Goal: Task Accomplishment & Management: Manage account settings

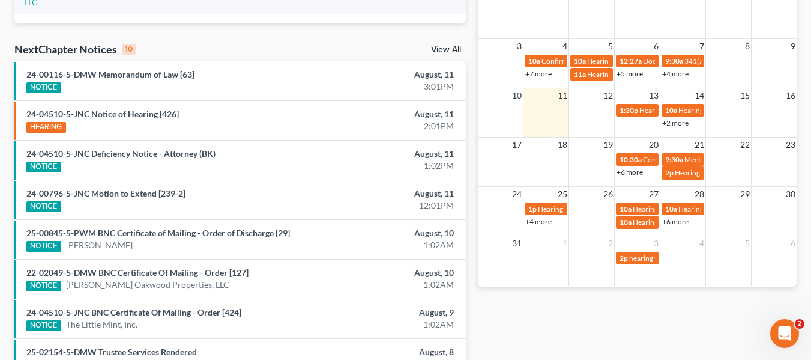
scroll to position [226, 0]
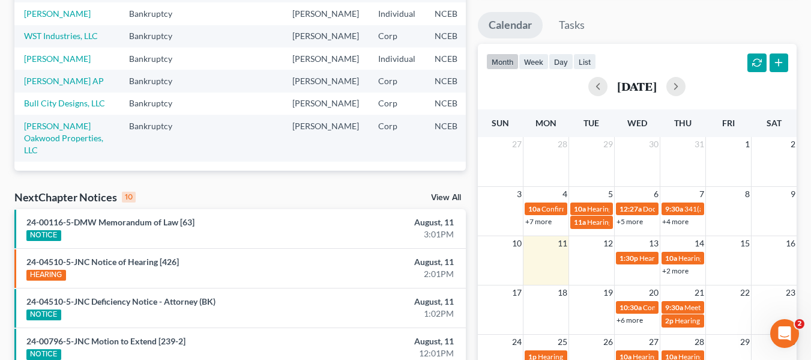
click at [461, 200] on link "View All" at bounding box center [446, 197] width 30 height 8
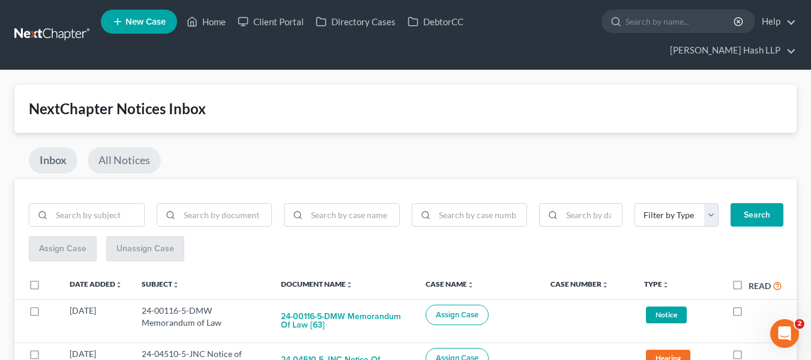
click at [103, 151] on link "All Notices" at bounding box center [124, 160] width 73 height 26
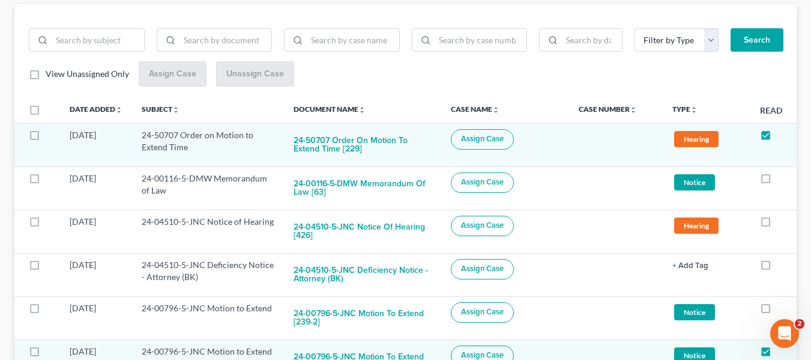
scroll to position [180, 0]
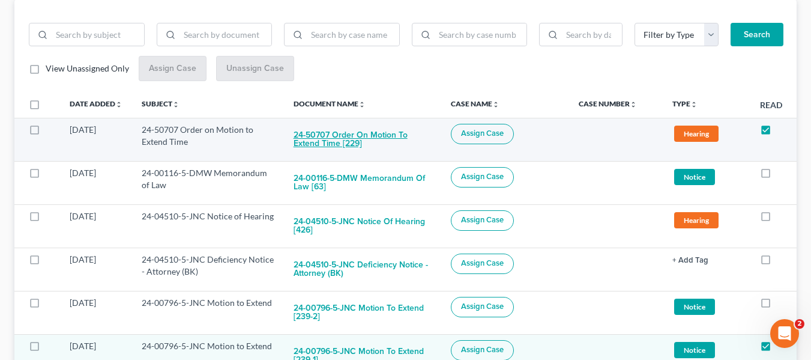
click at [411, 133] on button "24-50707 Order on Motion to Extend Time [229]" at bounding box center [363, 140] width 138 height 32
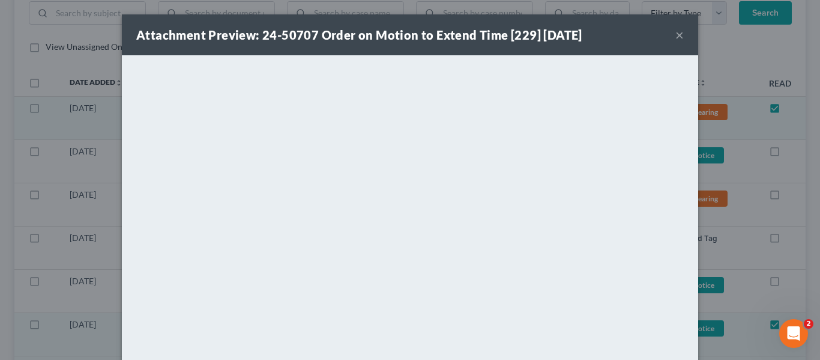
click at [676, 35] on button "×" at bounding box center [680, 35] width 8 height 14
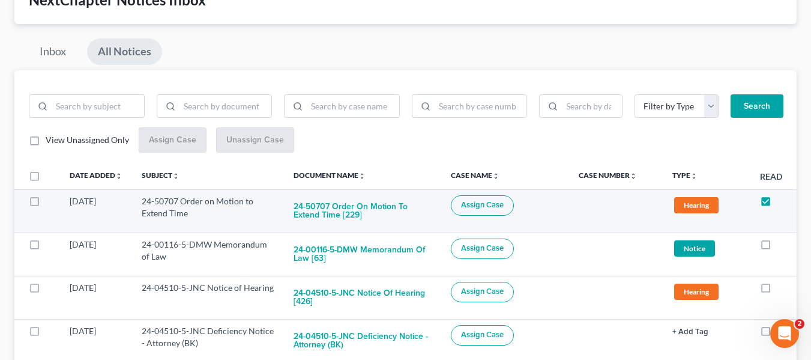
scroll to position [120, 0]
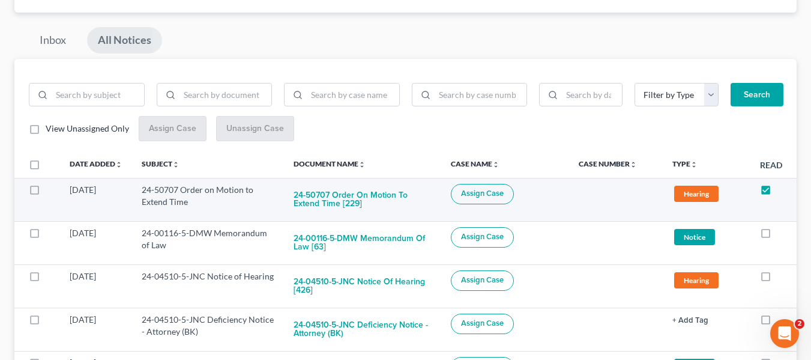
click at [496, 194] on span "Assign Case" at bounding box center [482, 194] width 43 height 10
checkbox input "true"
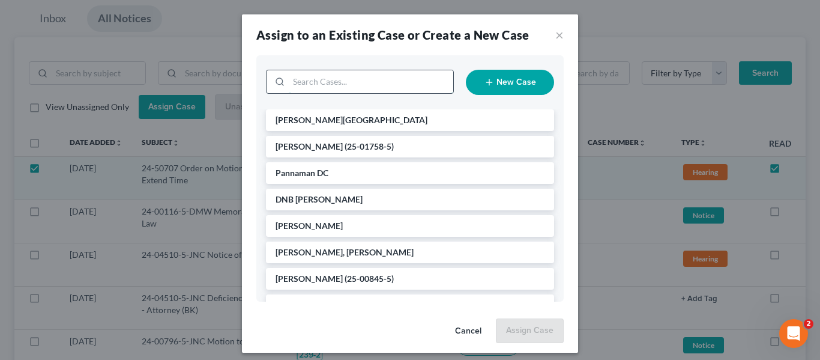
click at [347, 87] on input "search" at bounding box center [371, 81] width 165 height 23
type input "ent"
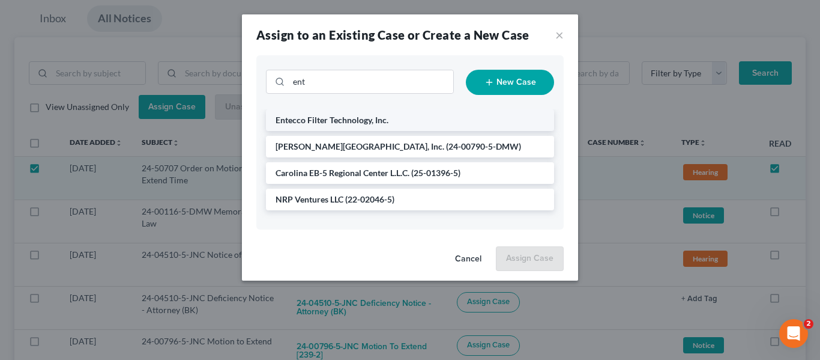
click at [382, 118] on span "Entecco Filter Technology, Inc." at bounding box center [332, 120] width 113 height 10
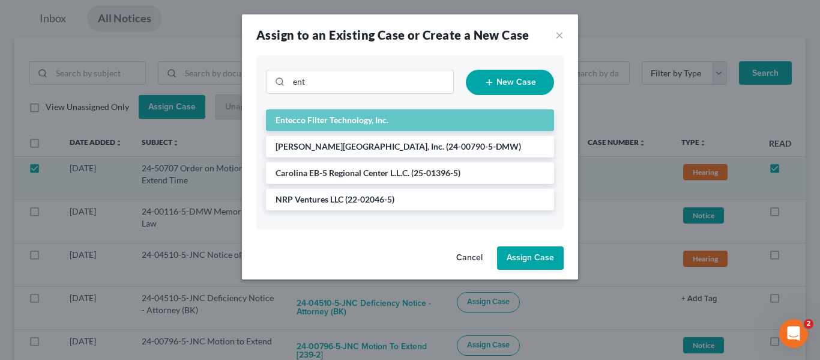
click at [551, 258] on button "Assign Case" at bounding box center [530, 258] width 67 height 24
checkbox input "false"
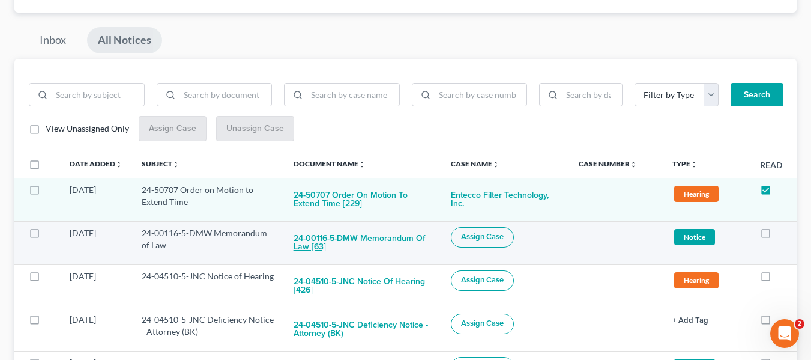
click at [425, 238] on button "24-00116-5-DMW Memorandum of Law [63]" at bounding box center [363, 243] width 138 height 32
checkbox input "true"
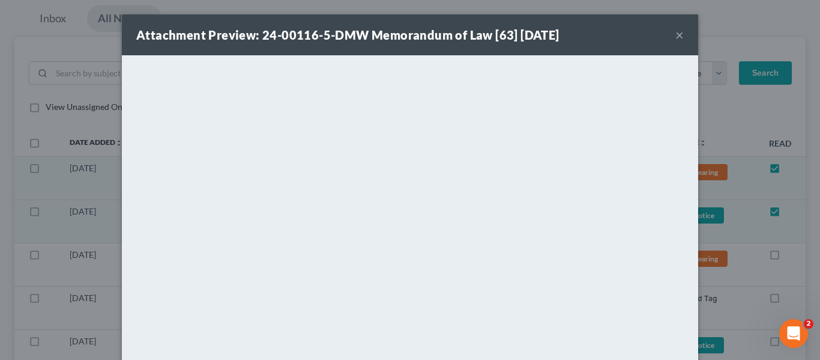
click at [676, 31] on button "×" at bounding box center [680, 35] width 8 height 14
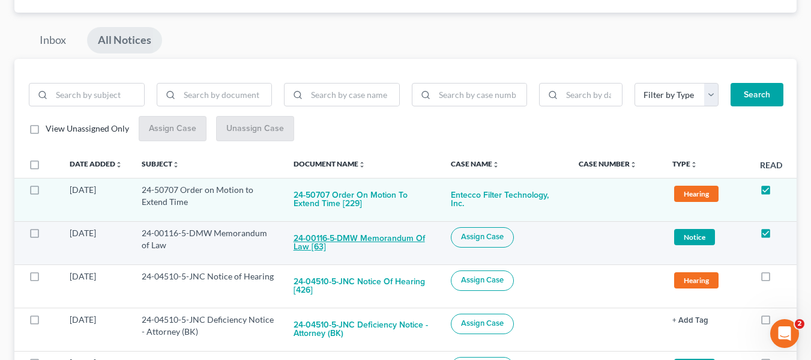
click at [419, 236] on button "24-00116-5-DMW Memorandum of Law [63]" at bounding box center [363, 243] width 138 height 32
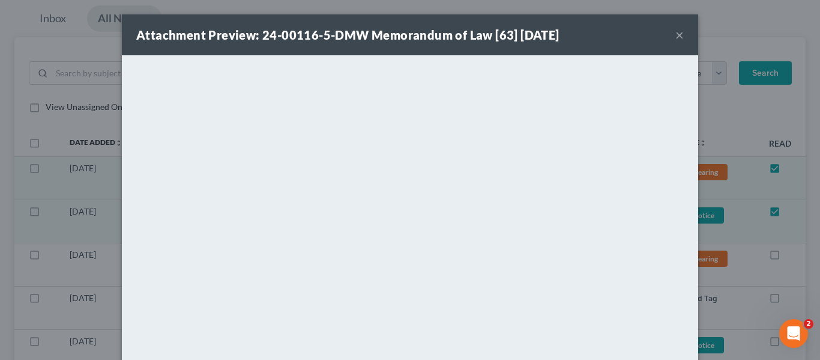
click at [676, 34] on button "×" at bounding box center [680, 35] width 8 height 14
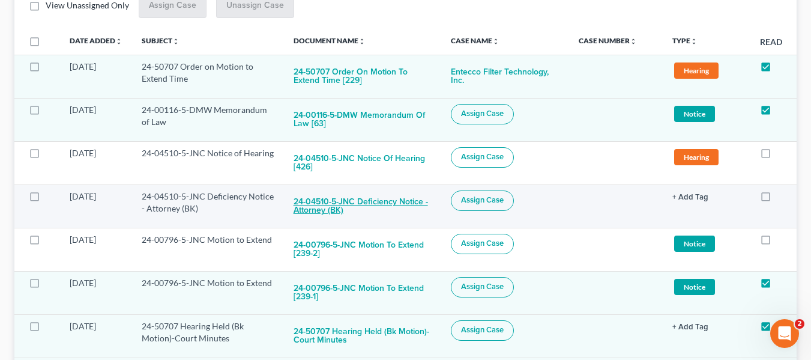
scroll to position [180, 0]
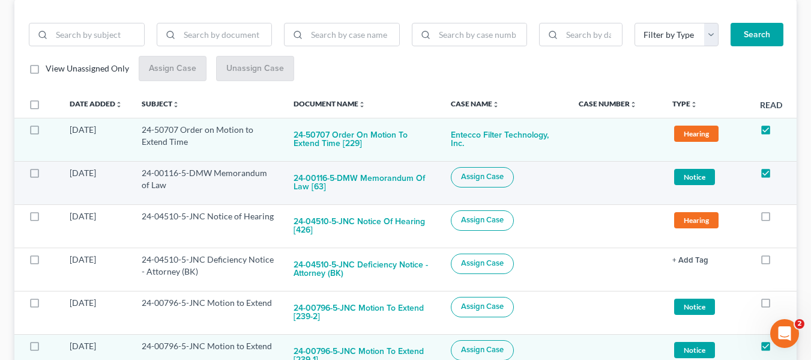
click at [494, 179] on span "Assign Case" at bounding box center [482, 177] width 43 height 10
checkbox input "true"
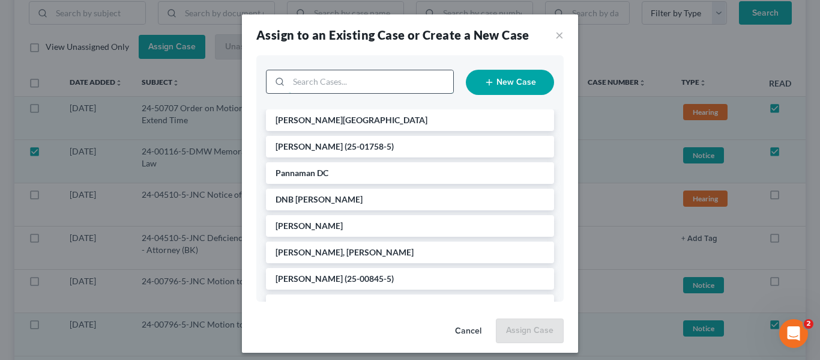
click at [319, 88] on input "search" at bounding box center [371, 81] width 165 height 23
type input "dnb"
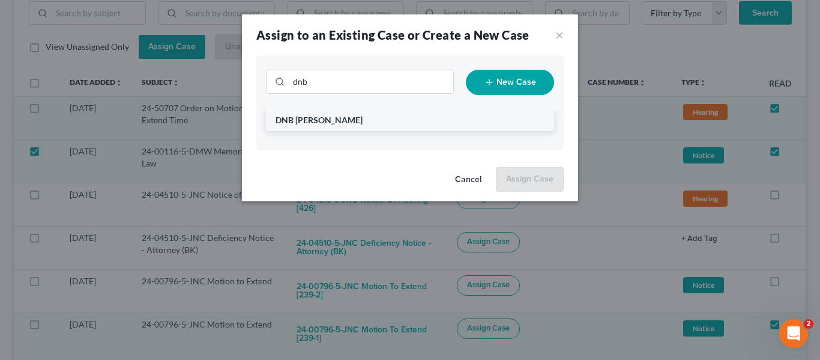
click at [346, 118] on span "DNB [PERSON_NAME]" at bounding box center [319, 120] width 87 height 10
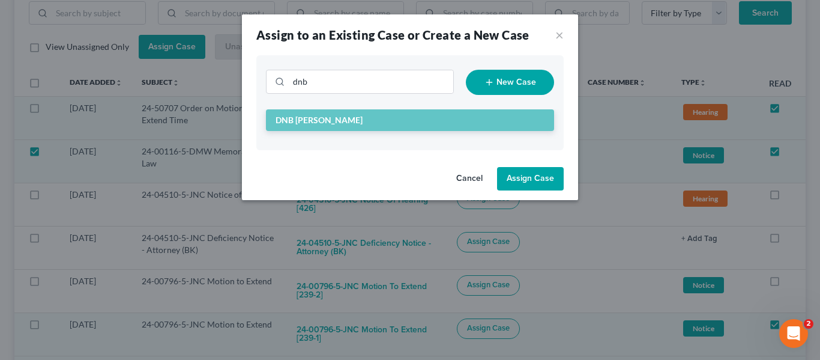
click at [537, 170] on button "Assign Case" at bounding box center [530, 179] width 67 height 24
checkbox input "false"
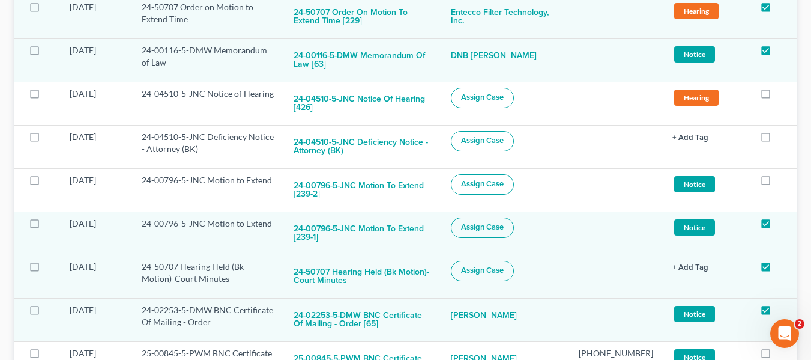
scroll to position [240, 0]
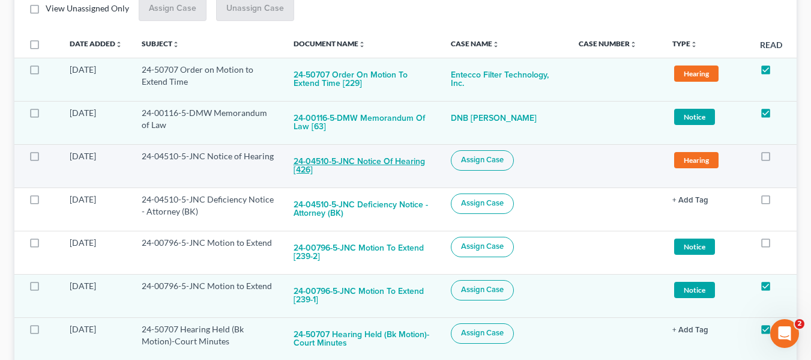
click at [312, 166] on button "24-04510-5-JNC Notice of Hearing [426]" at bounding box center [363, 166] width 138 height 32
checkbox input "true"
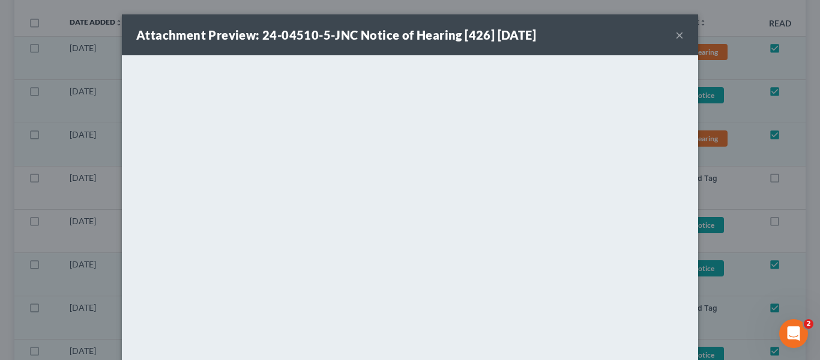
click at [676, 35] on button "×" at bounding box center [680, 35] width 8 height 14
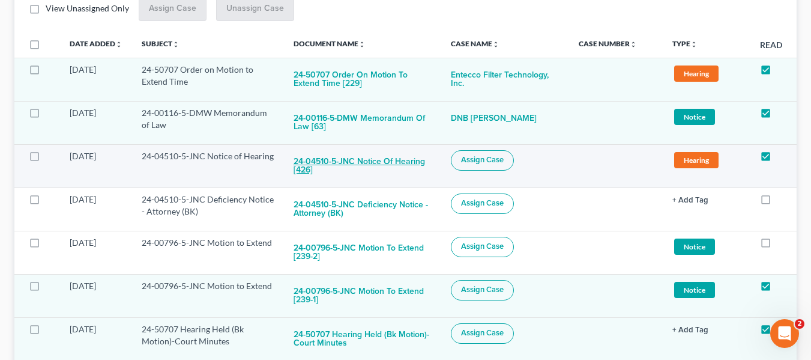
click at [395, 160] on button "24-04510-5-JNC Notice of Hearing [426]" at bounding box center [363, 166] width 138 height 32
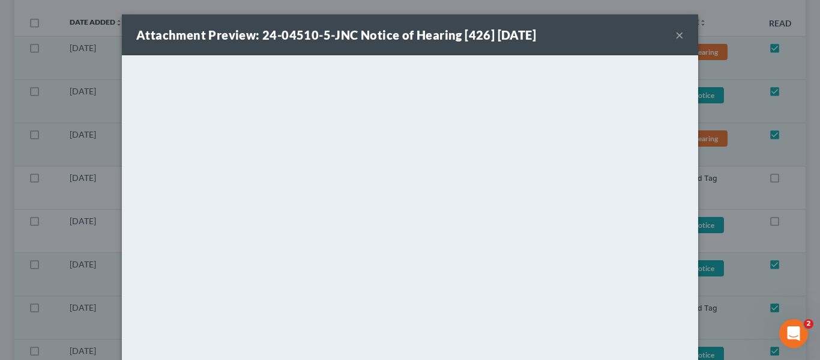
click at [676, 34] on button "×" at bounding box center [680, 35] width 8 height 14
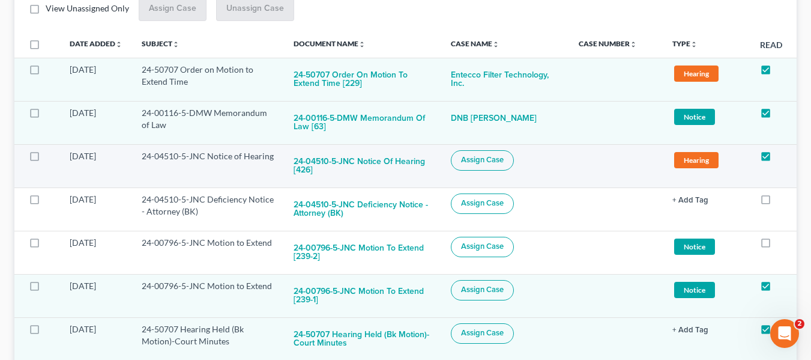
click at [504, 160] on span "Assign Case" at bounding box center [482, 160] width 43 height 10
checkbox input "true"
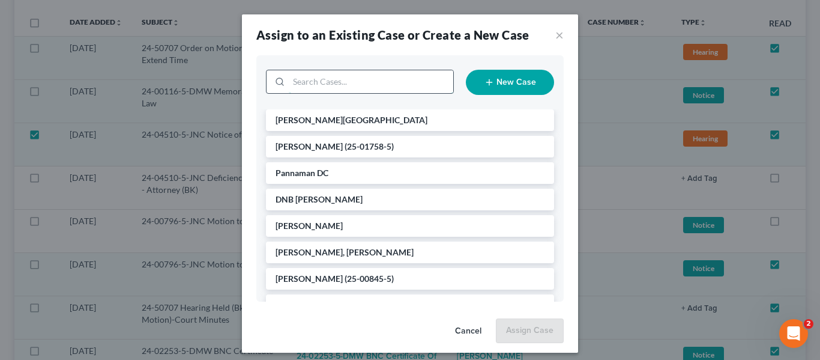
click at [335, 82] on input "search" at bounding box center [371, 81] width 165 height 23
type input "the"
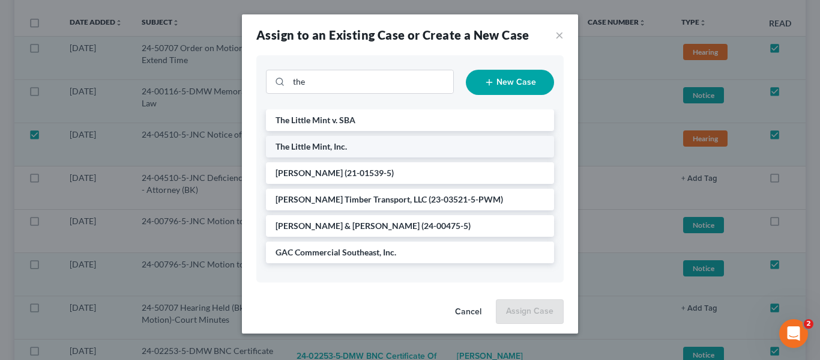
click at [344, 144] on span "The Little Mint, Inc." at bounding box center [311, 146] width 71 height 10
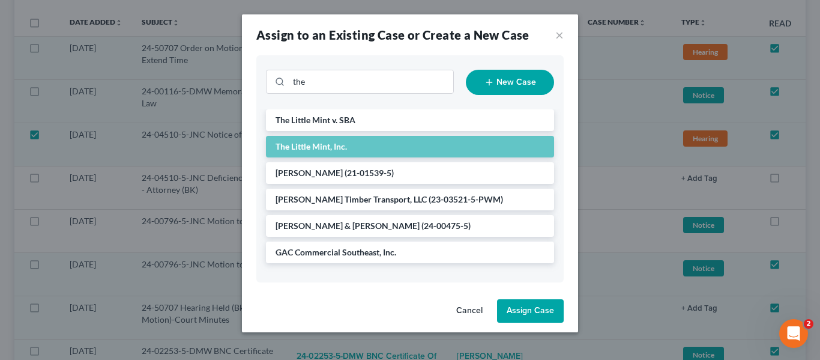
click at [523, 308] on button "Assign Case" at bounding box center [530, 311] width 67 height 24
checkbox input "false"
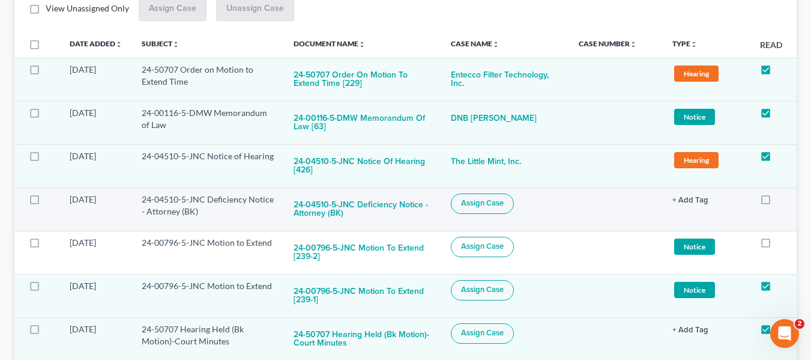
click at [486, 210] on button "Assign Case" at bounding box center [482, 203] width 63 height 20
checkbox input "true"
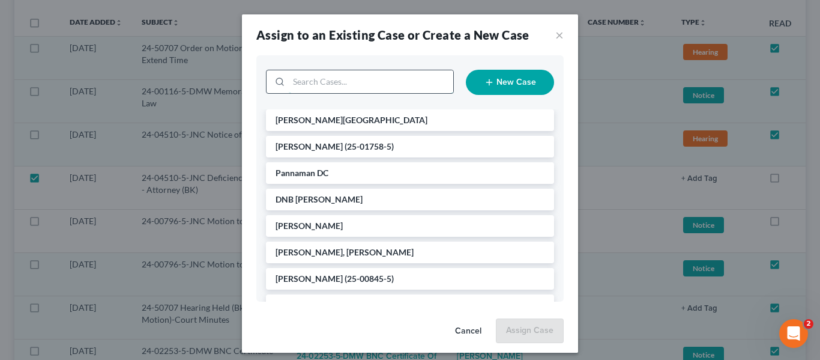
click at [333, 86] on input "search" at bounding box center [371, 81] width 165 height 23
type input "the lit"
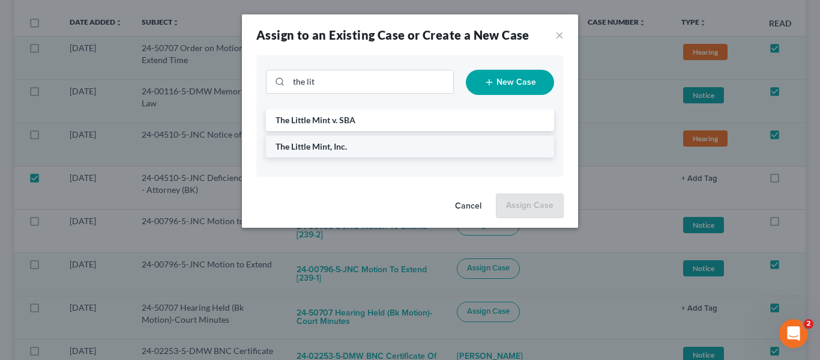
click at [343, 149] on span "The Little Mint, Inc." at bounding box center [311, 146] width 71 height 10
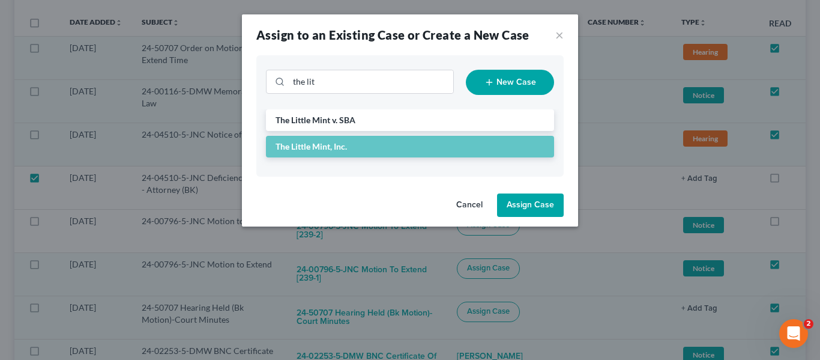
click at [535, 210] on button "Assign Case" at bounding box center [530, 205] width 67 height 24
checkbox input "false"
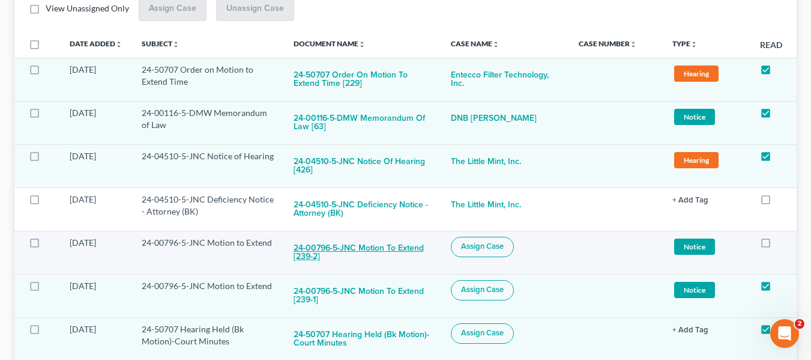
click at [411, 240] on button "24-00796-5-JNC Motion to Extend [239-2]" at bounding box center [363, 253] width 138 height 32
checkbox input "true"
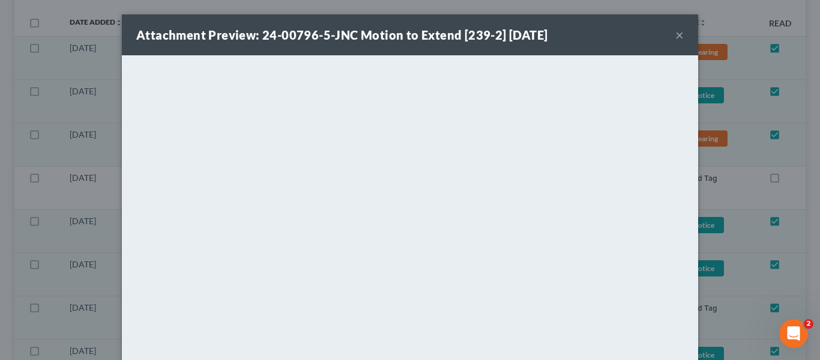
click at [677, 35] on button "×" at bounding box center [680, 35] width 8 height 14
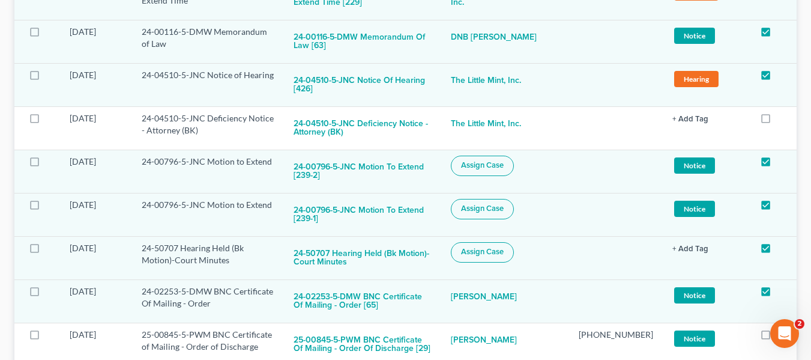
scroll to position [300, 0]
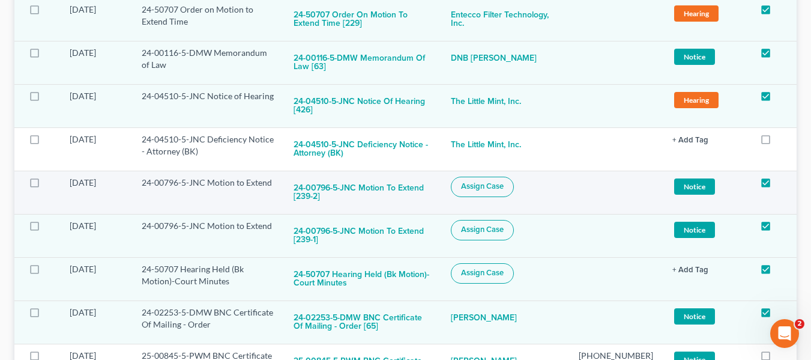
click at [504, 187] on span "Assign Case" at bounding box center [482, 186] width 43 height 10
checkbox input "true"
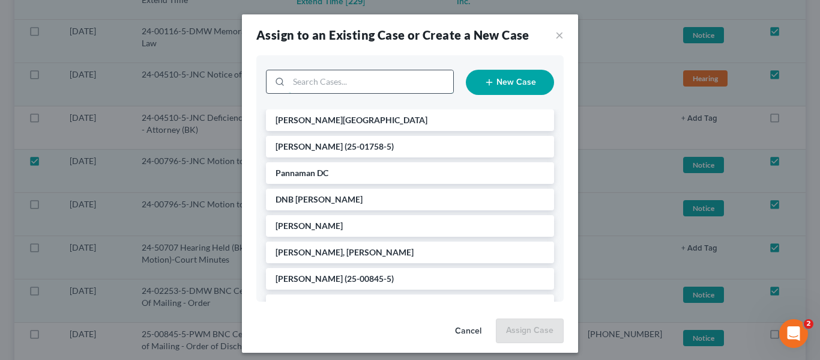
click at [298, 81] on input "search" at bounding box center [371, 81] width 165 height 23
type input "gizmo"
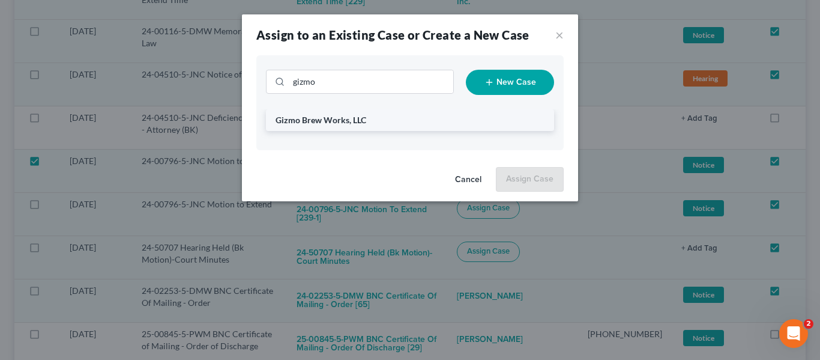
click at [339, 118] on span "Gizmo Brew Works, LLC" at bounding box center [321, 120] width 91 height 10
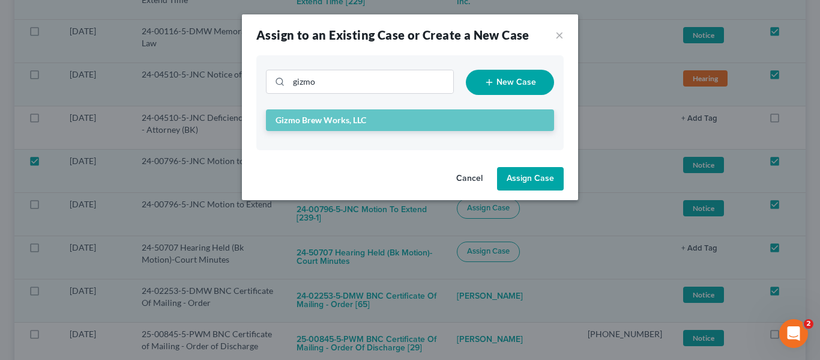
click at [513, 180] on button "Assign Case" at bounding box center [530, 179] width 67 height 24
checkbox input "false"
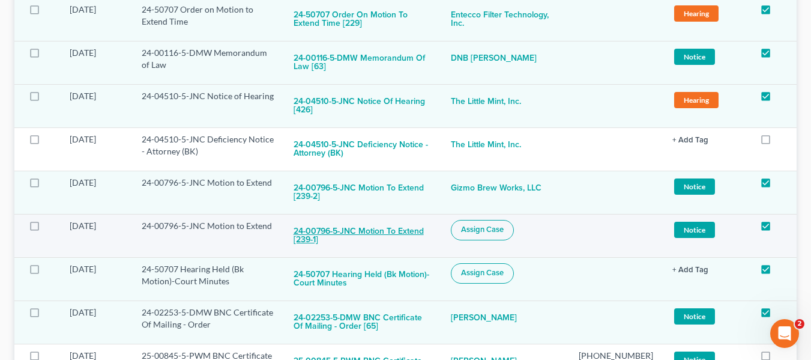
click at [369, 235] on button "24-00796-5-JNC Motion to Extend [239-1]" at bounding box center [363, 236] width 138 height 32
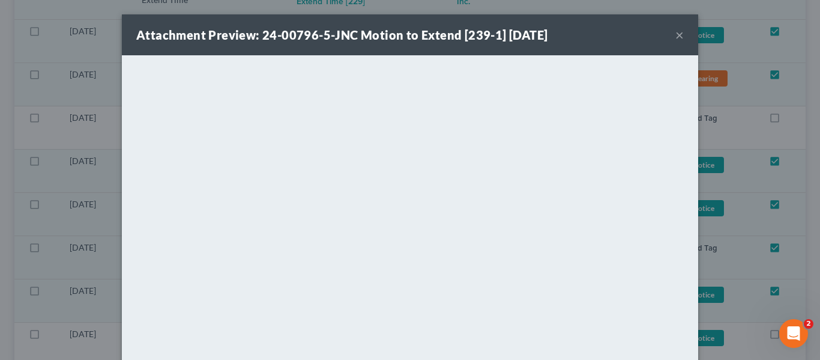
click at [676, 38] on button "×" at bounding box center [680, 35] width 8 height 14
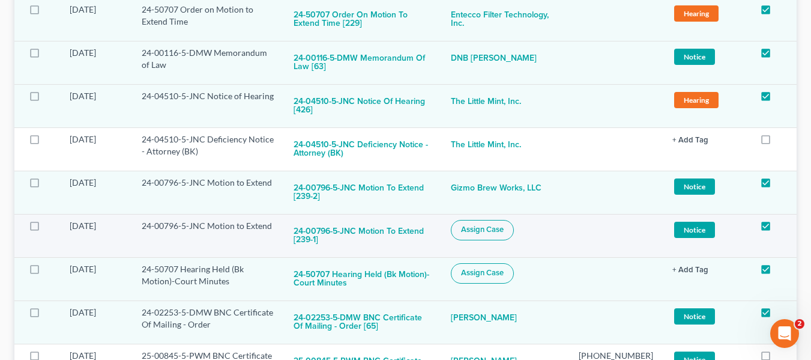
click at [497, 226] on span "Assign Case" at bounding box center [482, 230] width 43 height 10
checkbox input "true"
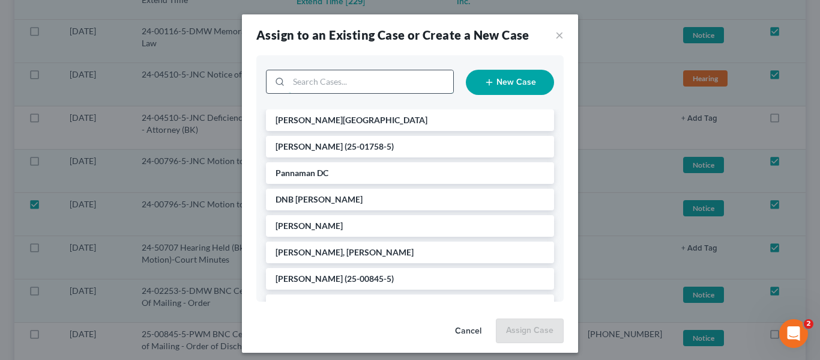
click at [345, 89] on input "search" at bounding box center [371, 81] width 165 height 23
type input "gizmo"
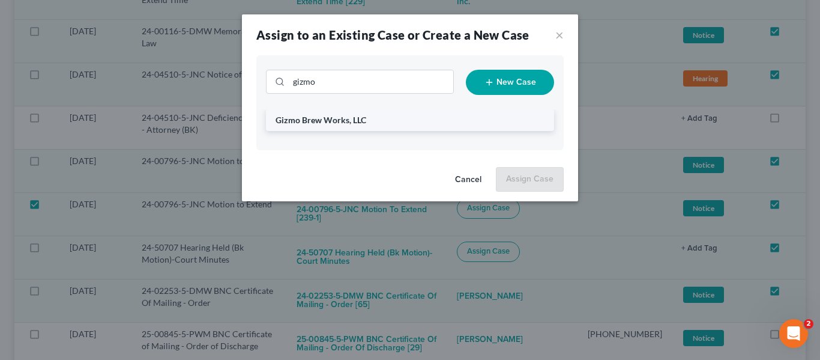
click at [351, 115] on span "Gizmo Brew Works, LLC" at bounding box center [321, 120] width 91 height 10
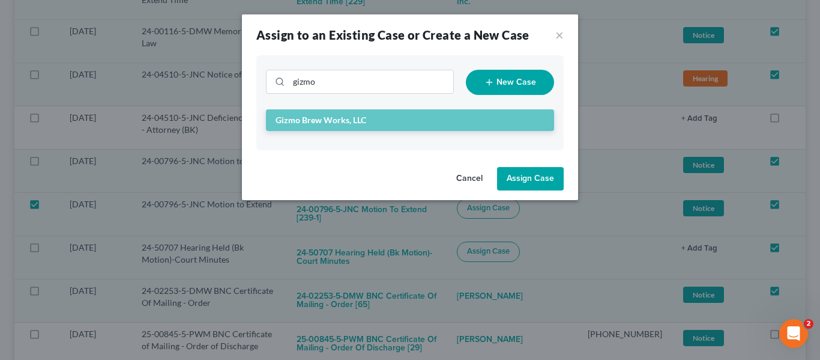
click at [549, 174] on button "Assign Case" at bounding box center [530, 179] width 67 height 24
checkbox input "false"
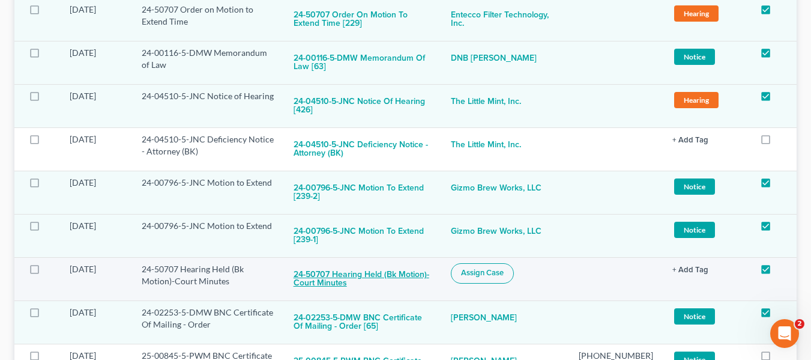
click at [417, 270] on button "24-50707 Hearing Held (Bk Motion)-Court Minutes" at bounding box center [363, 279] width 138 height 32
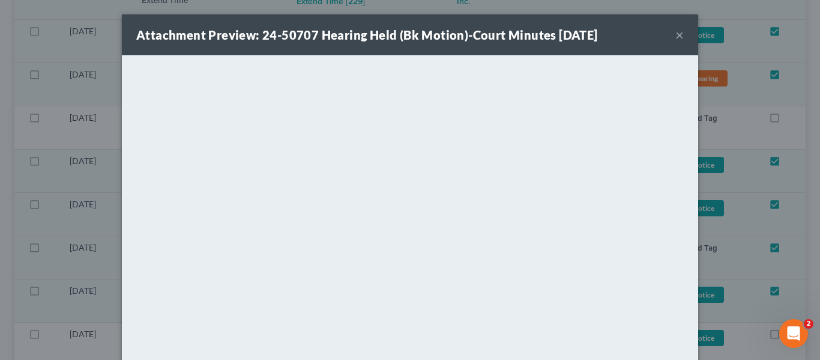
click at [676, 32] on button "×" at bounding box center [680, 35] width 8 height 14
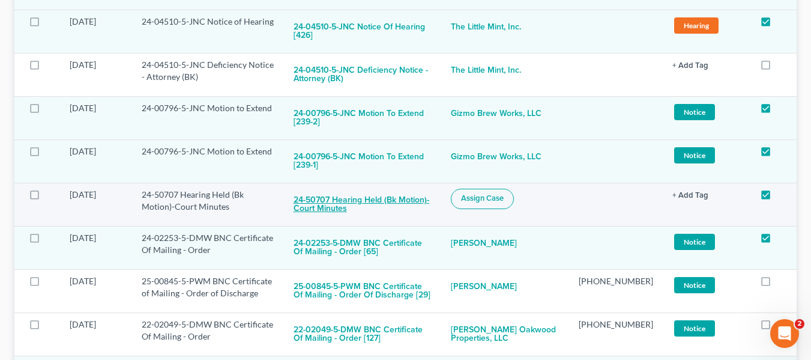
scroll to position [420, 0]
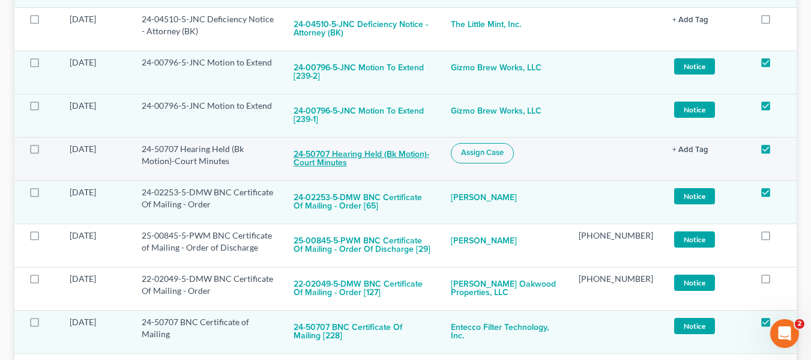
click at [426, 151] on button "24-50707 Hearing Held (Bk Motion)-Court Minutes" at bounding box center [363, 159] width 138 height 32
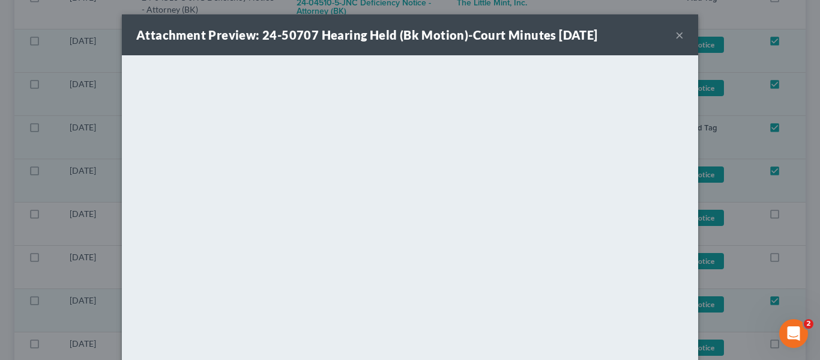
click at [676, 32] on button "×" at bounding box center [680, 35] width 8 height 14
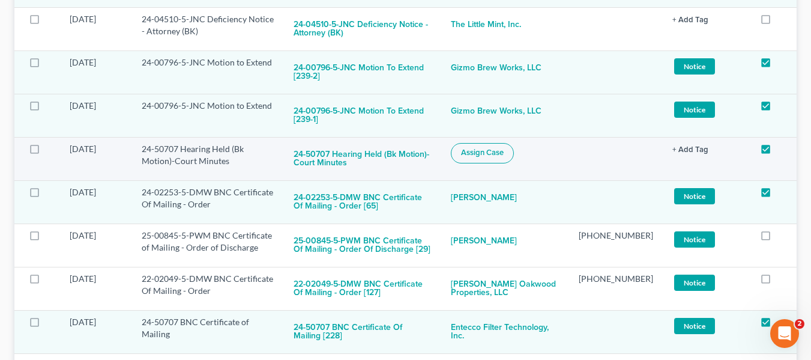
click at [492, 153] on span "Assign Case" at bounding box center [482, 153] width 43 height 10
checkbox input "true"
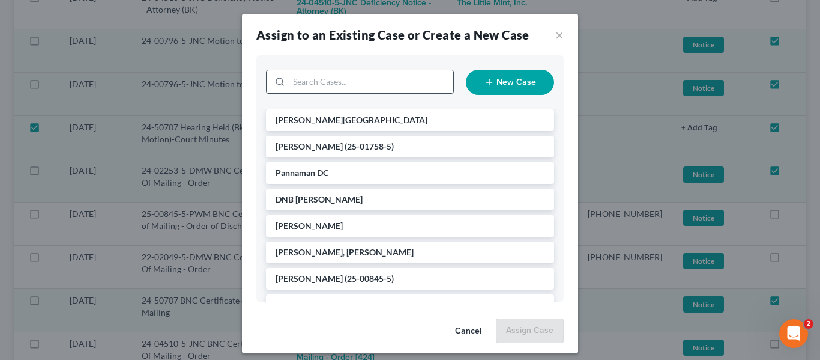
click at [368, 89] on input "search" at bounding box center [371, 81] width 165 height 23
type input "ente"
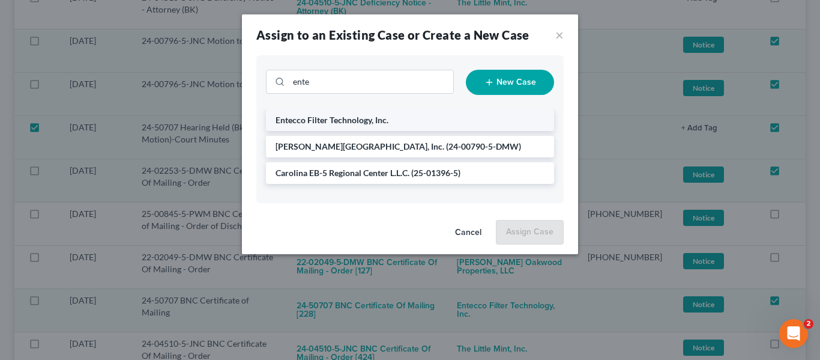
click at [347, 115] on span "Entecco Filter Technology, Inc." at bounding box center [332, 120] width 113 height 10
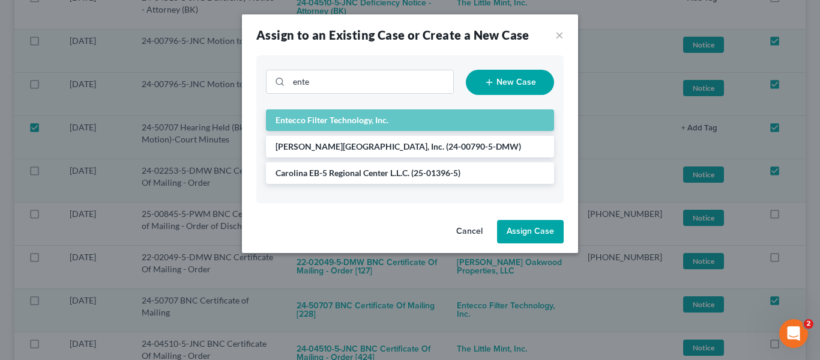
click at [533, 241] on button "Assign Case" at bounding box center [530, 232] width 67 height 24
checkbox input "false"
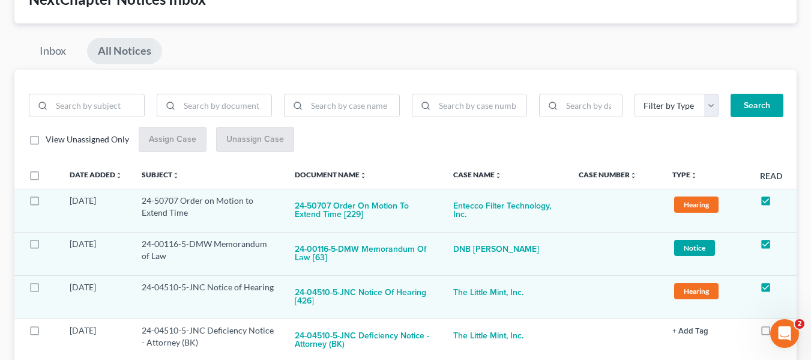
scroll to position [98, 0]
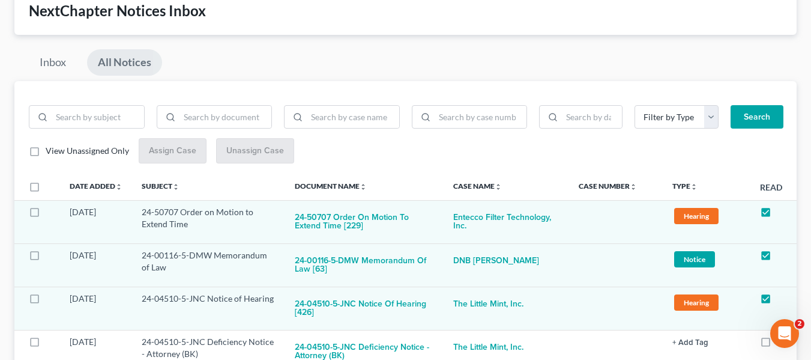
click at [46, 153] on label "View Unassigned Only" at bounding box center [87, 151] width 83 height 12
click at [50, 153] on input "View Unassigned Only" at bounding box center [54, 149] width 8 height 8
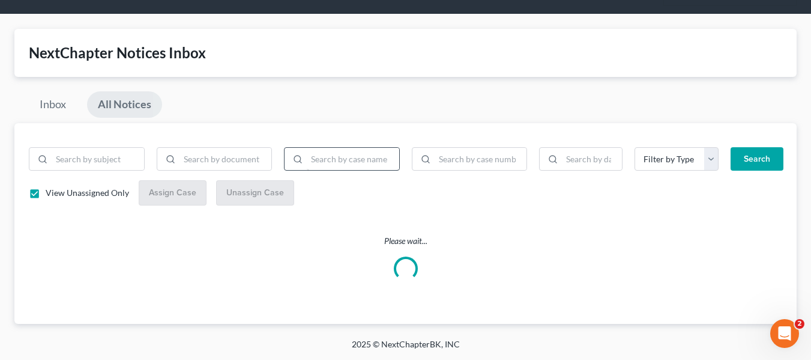
scroll to position [0, 0]
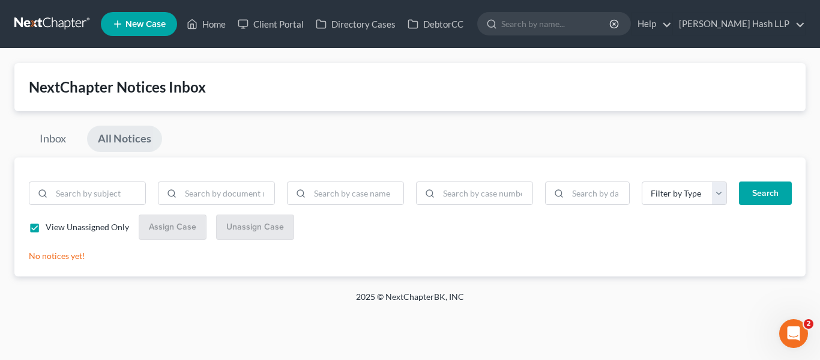
click at [46, 233] on label "View Unassigned Only" at bounding box center [87, 227] width 83 height 12
click at [50, 229] on input "View Unassigned Only" at bounding box center [54, 225] width 8 height 8
checkbox input "false"
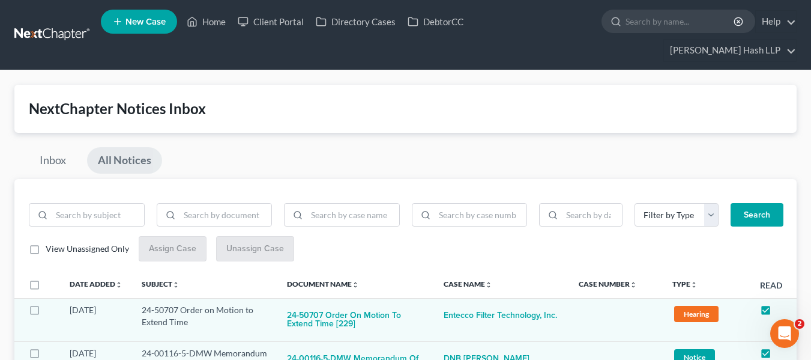
click at [56, 24] on link at bounding box center [52, 35] width 77 height 22
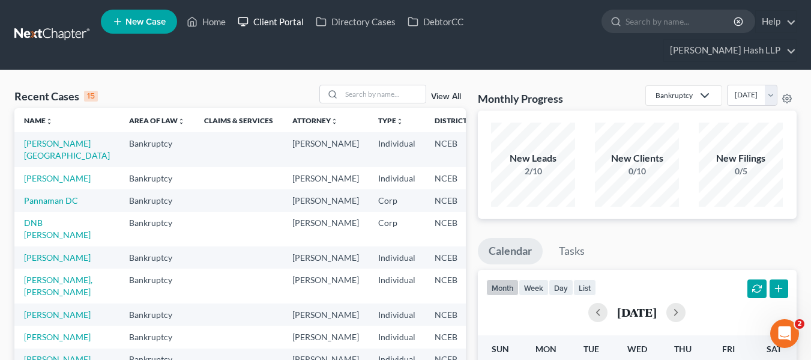
click at [282, 30] on link "Client Portal" at bounding box center [271, 22] width 78 height 22
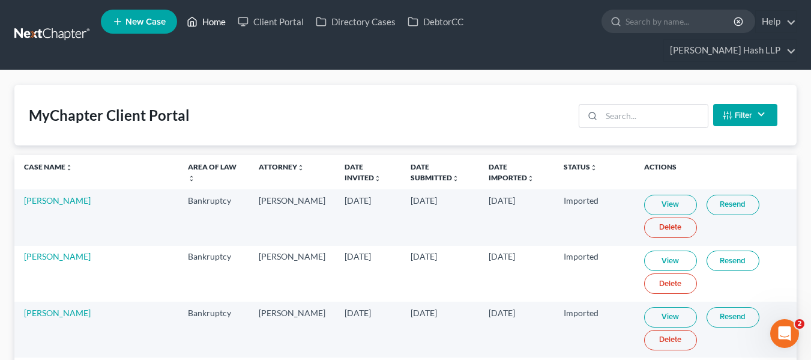
click at [186, 14] on link "Home" at bounding box center [206, 22] width 51 height 22
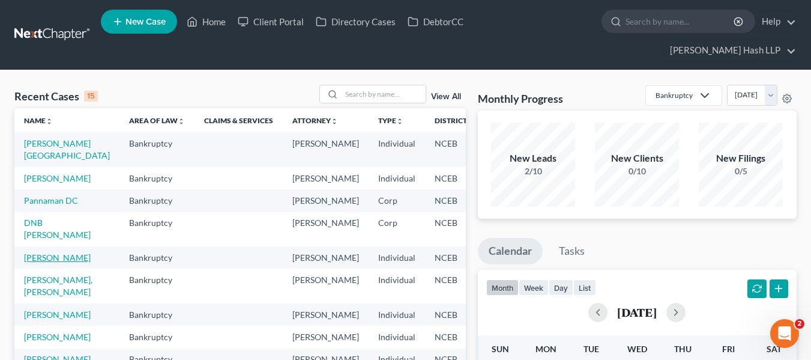
click at [50, 262] on link "[PERSON_NAME]" at bounding box center [57, 257] width 67 height 10
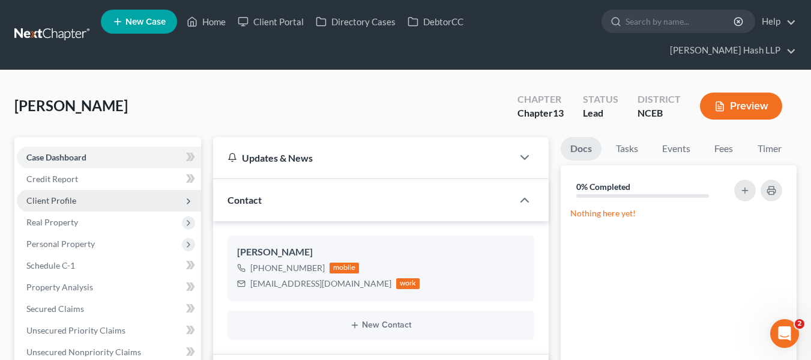
click at [139, 204] on span "Client Profile" at bounding box center [109, 201] width 184 height 22
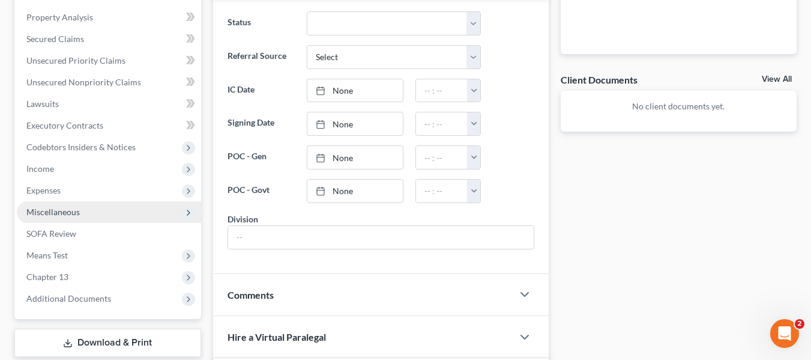
scroll to position [420, 0]
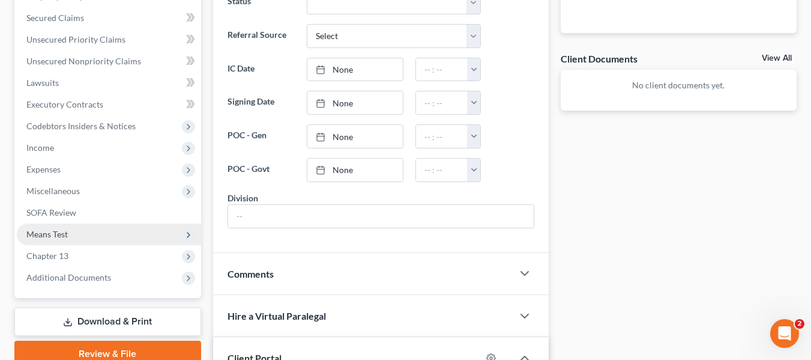
click at [113, 237] on span "Means Test" at bounding box center [109, 234] width 184 height 22
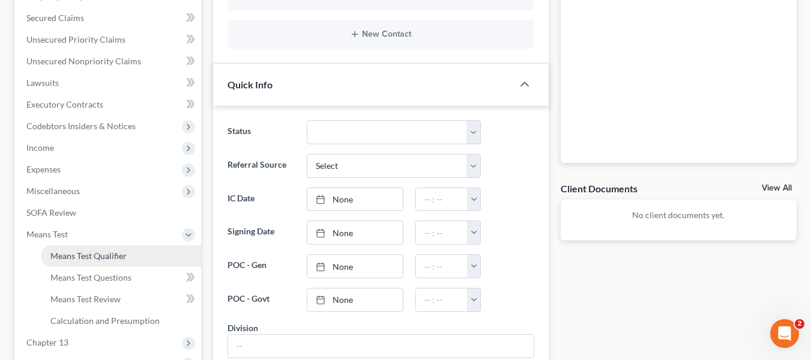
click at [112, 255] on span "Means Test Qualifier" at bounding box center [88, 255] width 76 height 10
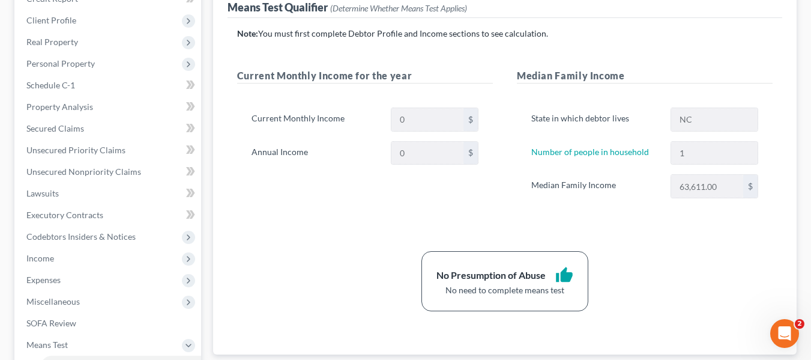
scroll to position [120, 0]
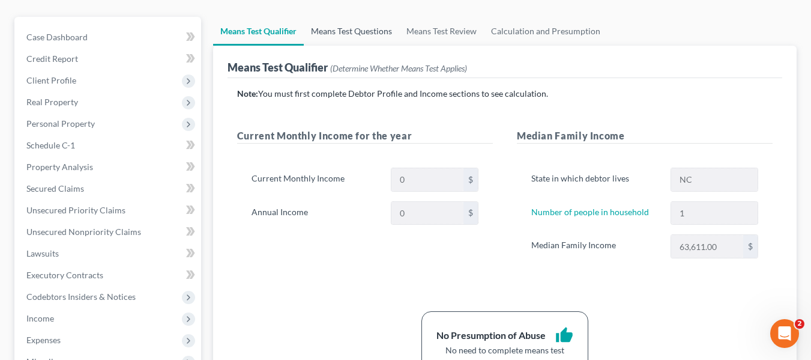
click at [331, 24] on link "Means Test Questions" at bounding box center [351, 31] width 95 height 29
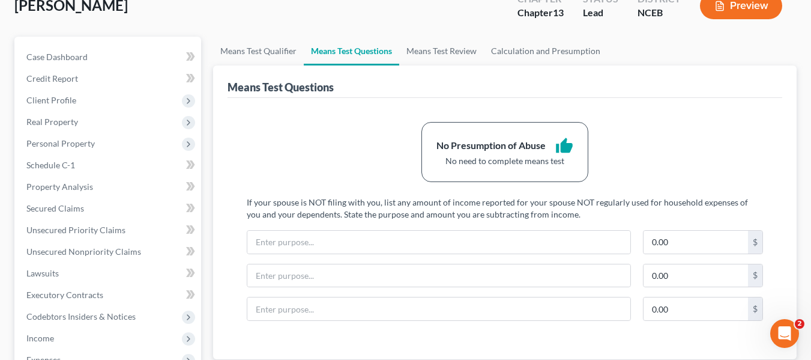
scroll to position [60, 0]
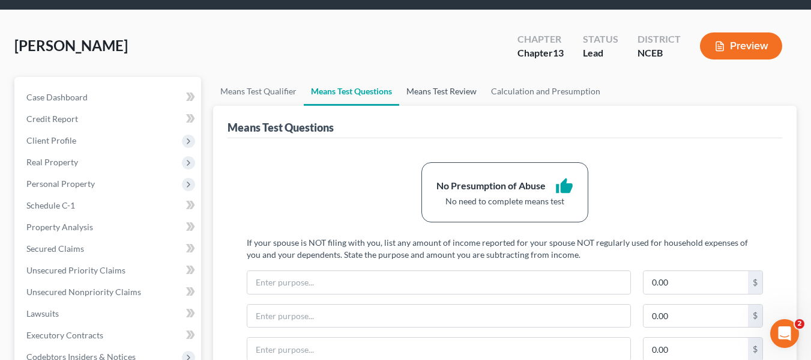
click at [422, 95] on link "Means Test Review" at bounding box center [441, 91] width 85 height 29
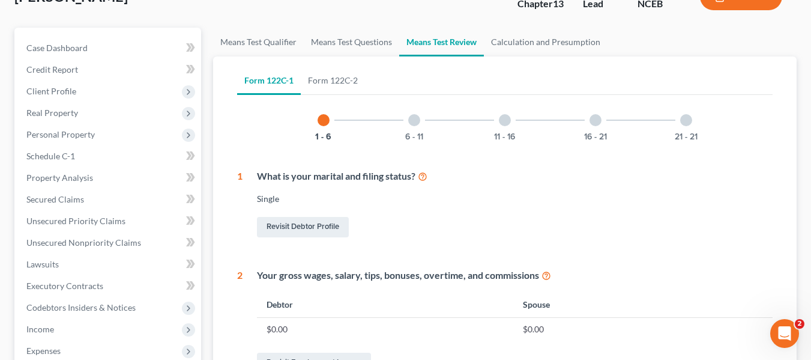
scroll to position [107, 0]
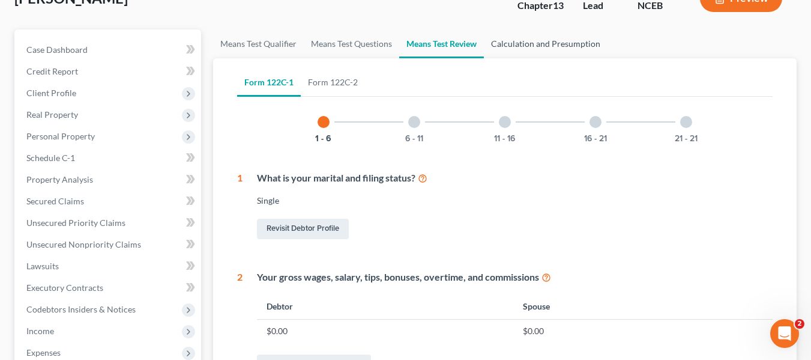
click at [523, 41] on link "Calculation and Presumption" at bounding box center [546, 43] width 124 height 29
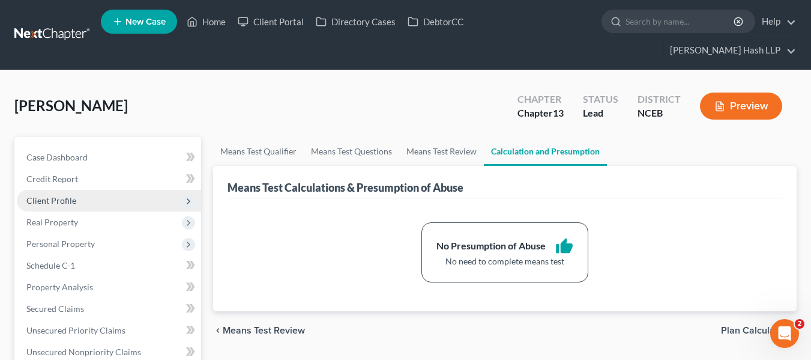
click at [142, 199] on span "Client Profile" at bounding box center [109, 201] width 184 height 22
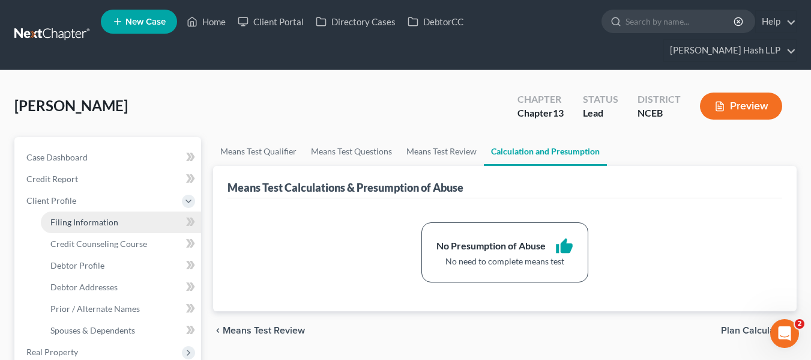
click at [120, 229] on link "Filing Information" at bounding box center [121, 222] width 160 height 22
select select "1"
select select "0"
select select "3"
select select "57"
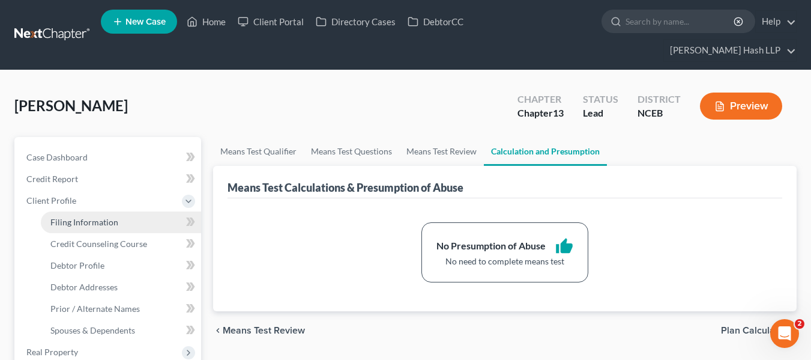
select select "0"
select select "28"
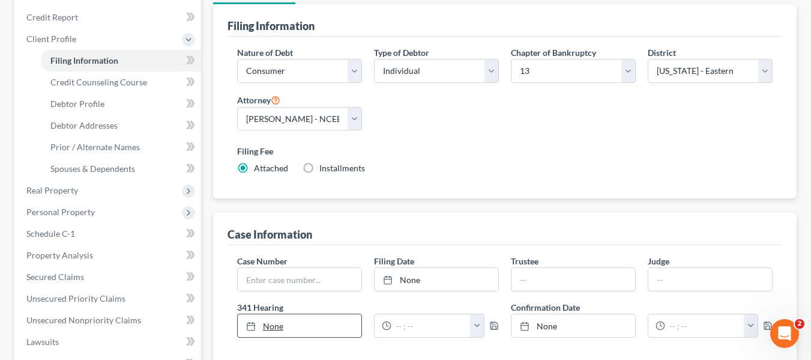
scroll to position [142, 0]
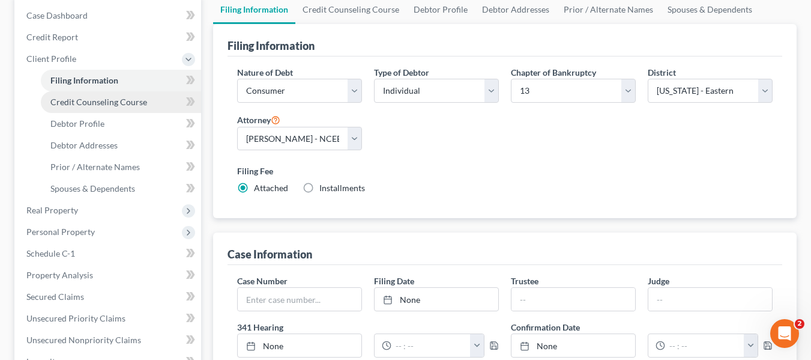
click at [135, 100] on span "Credit Counseling Course" at bounding box center [98, 102] width 97 height 10
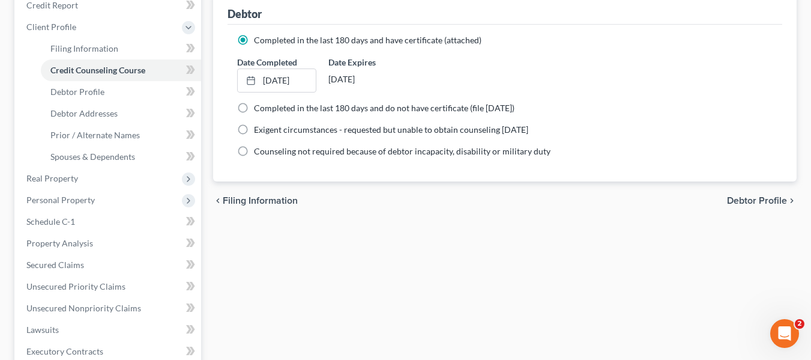
scroll to position [180, 0]
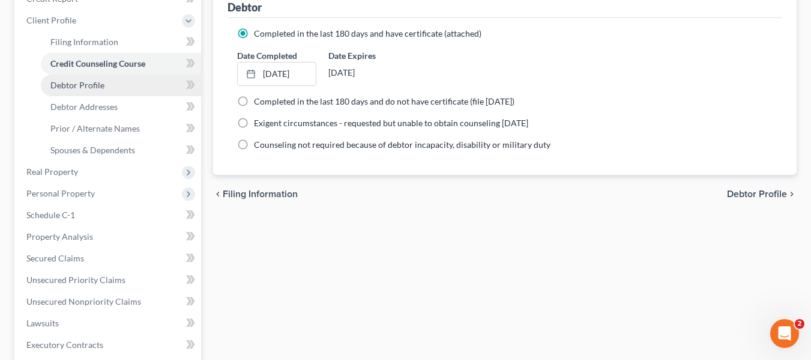
click at [110, 75] on link "Debtor Profile" at bounding box center [121, 85] width 160 height 22
select select "0"
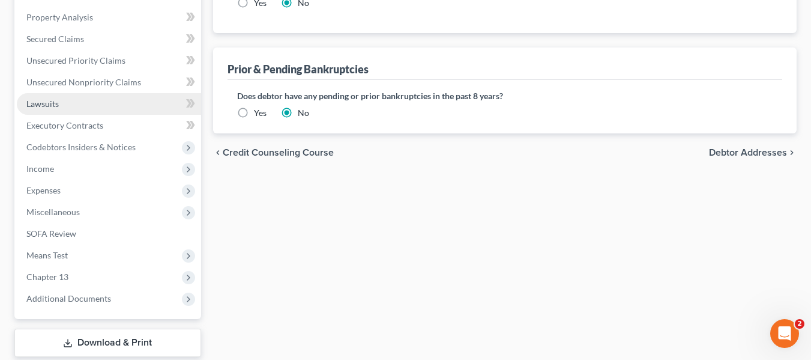
scroll to position [420, 0]
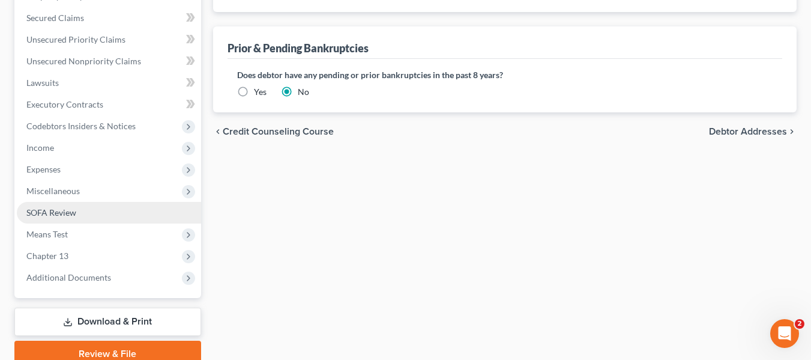
click at [95, 207] on link "SOFA Review" at bounding box center [109, 213] width 184 height 22
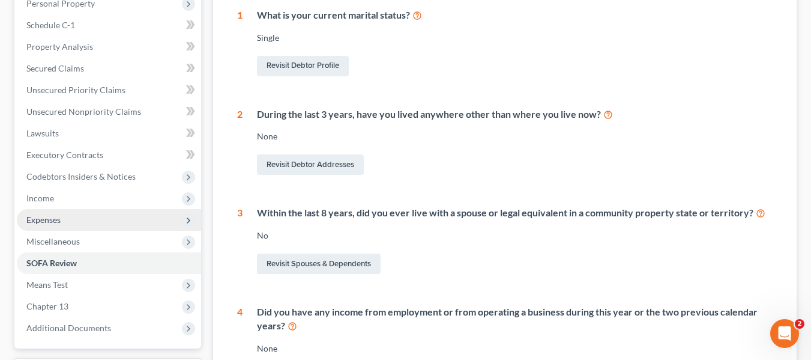
scroll to position [60, 0]
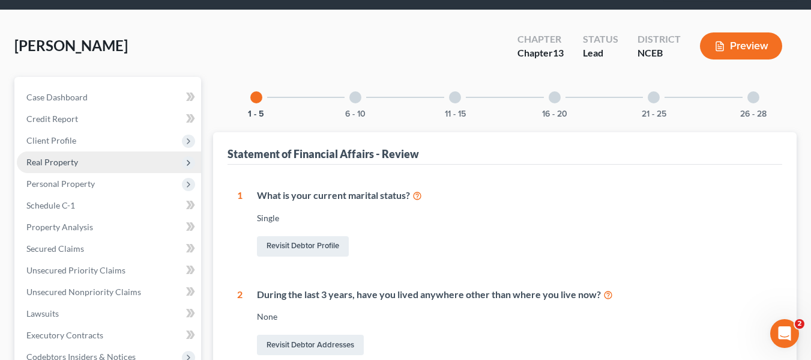
click at [130, 169] on span "Real Property" at bounding box center [109, 162] width 184 height 22
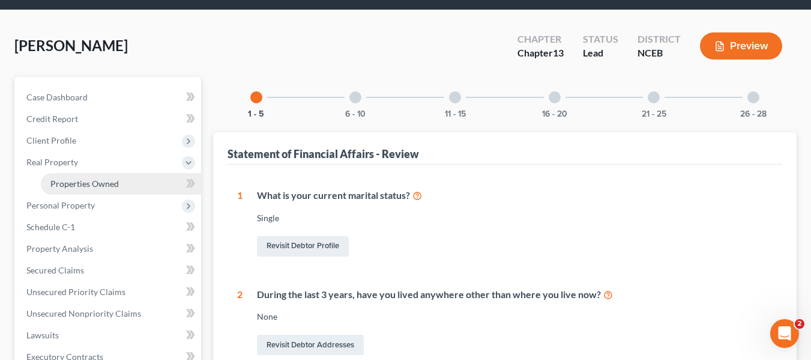
click at [117, 190] on link "Properties Owned" at bounding box center [121, 184] width 160 height 22
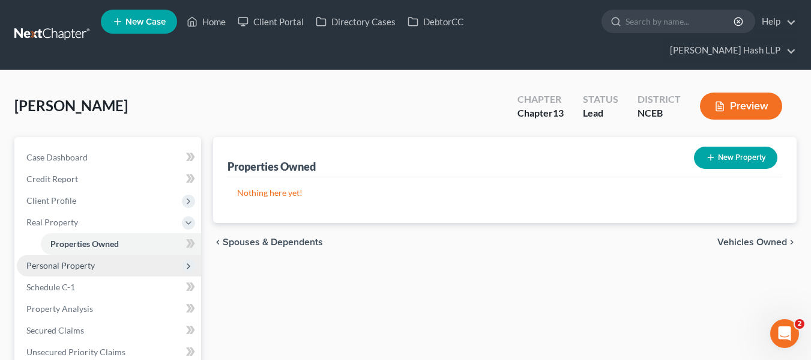
click at [104, 264] on span "Personal Property" at bounding box center [109, 266] width 184 height 22
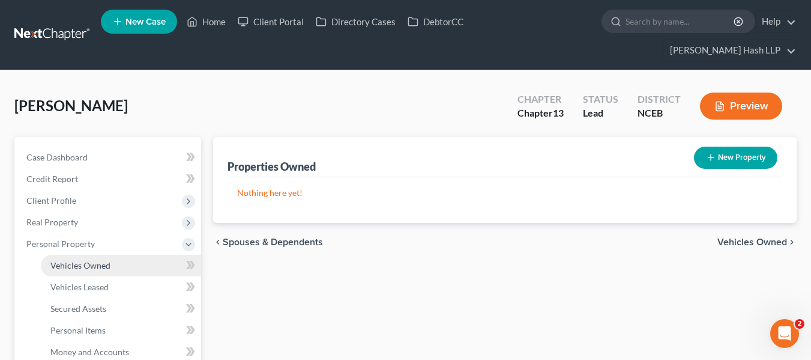
click at [133, 265] on link "Vehicles Owned" at bounding box center [121, 266] width 160 height 22
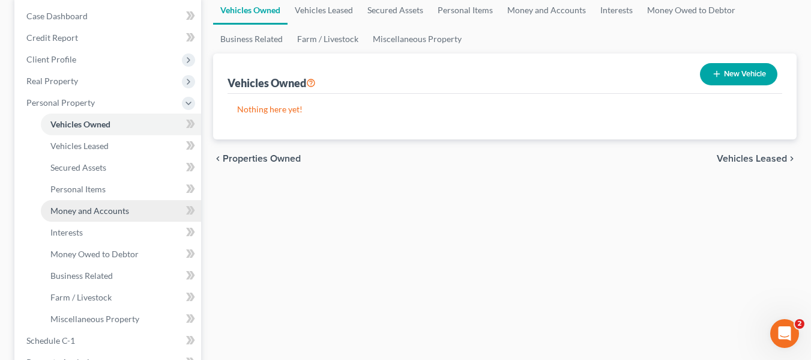
scroll to position [120, 0]
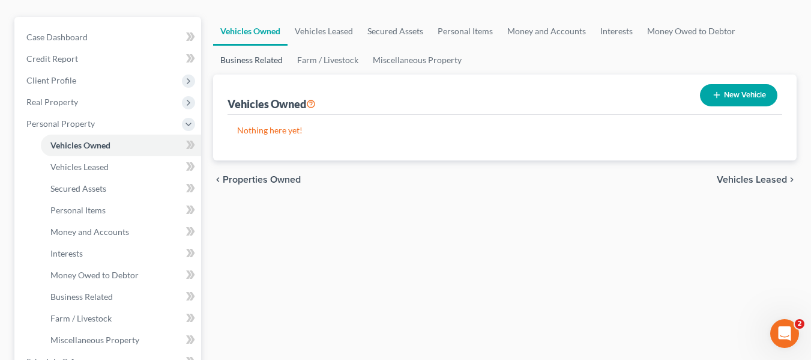
click at [270, 64] on link "Business Related" at bounding box center [251, 60] width 77 height 29
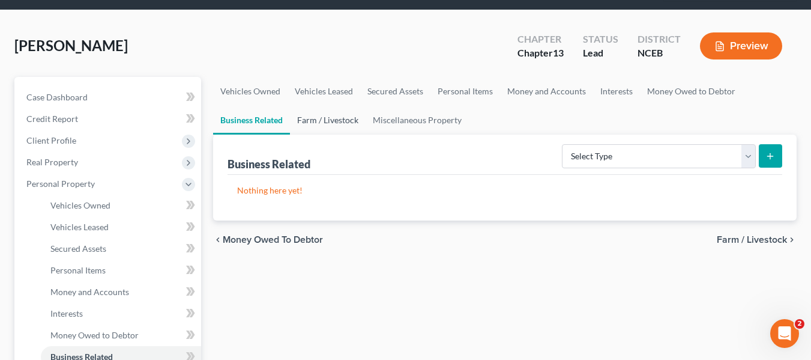
click at [331, 120] on link "Farm / Livestock" at bounding box center [328, 120] width 76 height 29
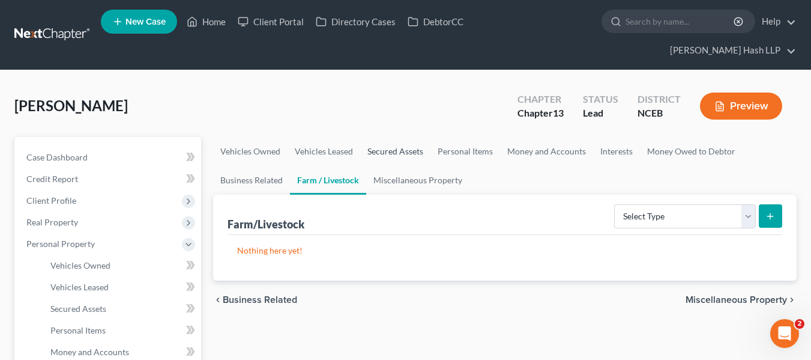
click at [399, 151] on link "Secured Assets" at bounding box center [395, 151] width 70 height 29
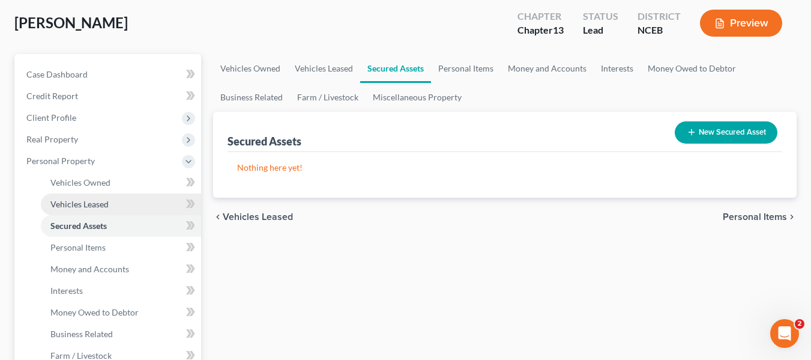
scroll to position [300, 0]
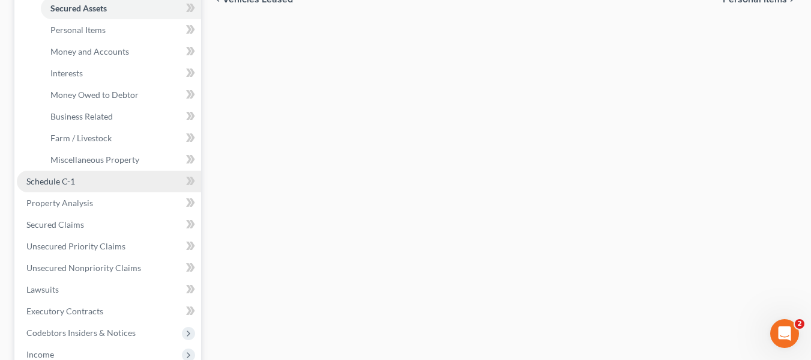
click at [99, 190] on link "Schedule C-1" at bounding box center [109, 182] width 184 height 22
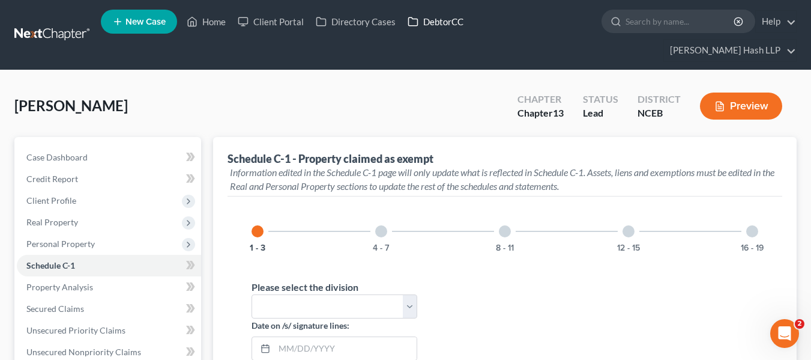
click at [450, 30] on link "DebtorCC" at bounding box center [436, 22] width 68 height 22
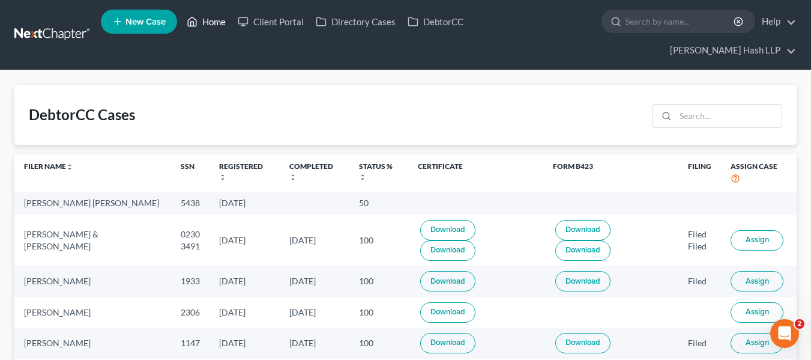
click at [223, 24] on link "Home" at bounding box center [206, 22] width 51 height 22
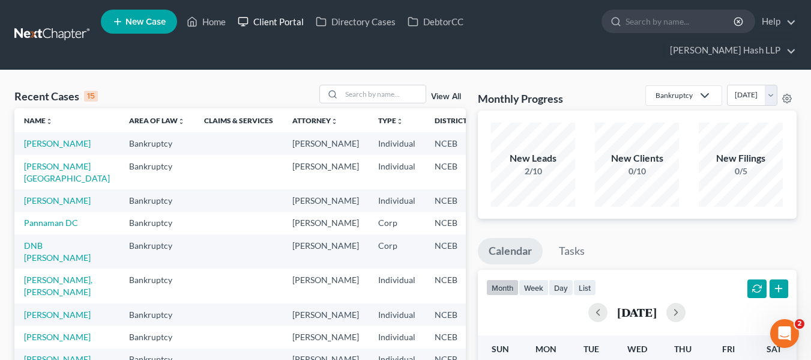
click at [278, 18] on link "Client Portal" at bounding box center [271, 22] width 78 height 22
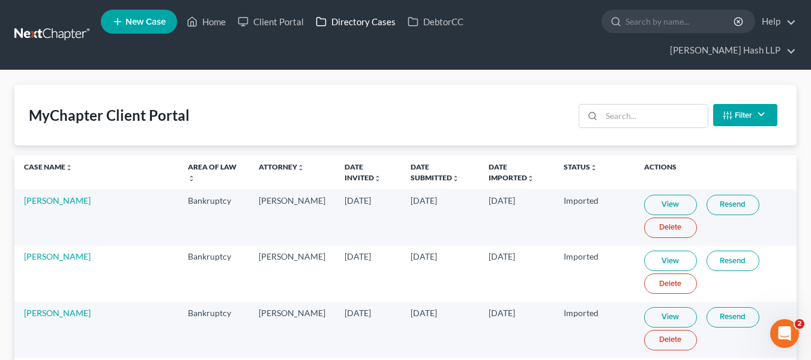
click at [353, 21] on link "Directory Cases" at bounding box center [356, 22] width 92 height 22
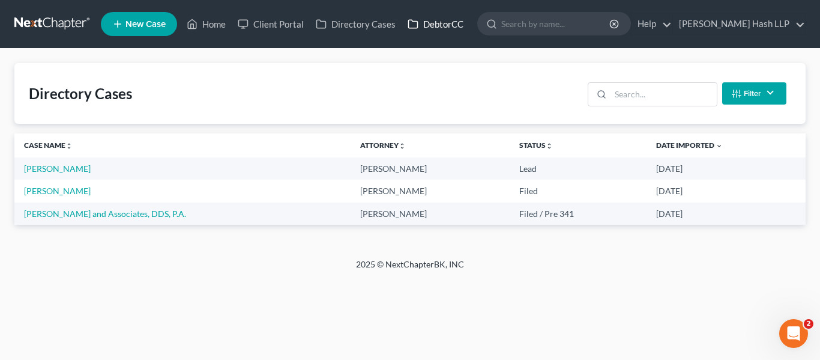
click at [457, 20] on link "DebtorCC" at bounding box center [436, 24] width 68 height 22
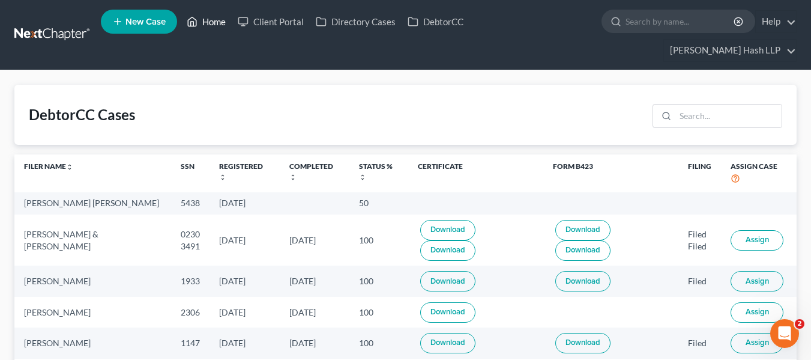
click at [204, 21] on link "Home" at bounding box center [206, 22] width 51 height 22
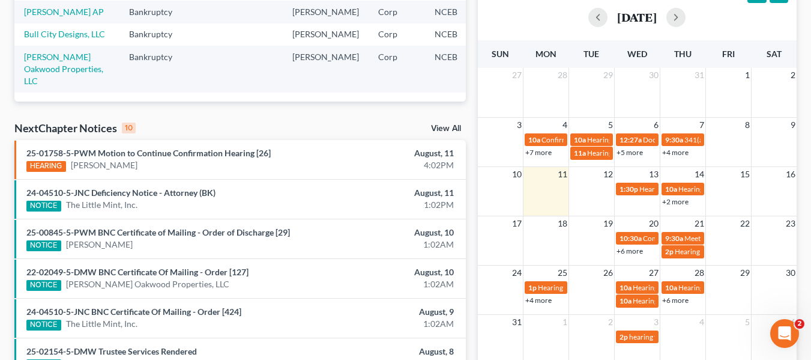
scroll to position [300, 0]
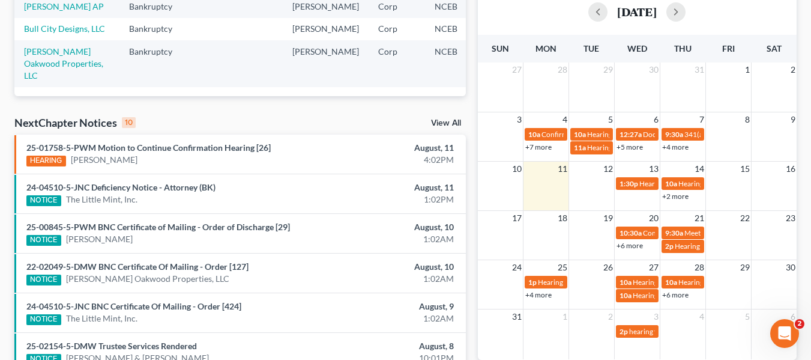
click at [443, 123] on link "View All" at bounding box center [446, 123] width 30 height 8
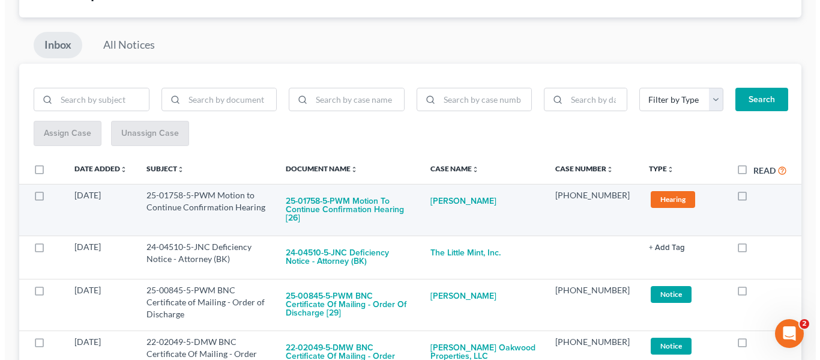
scroll to position [120, 0]
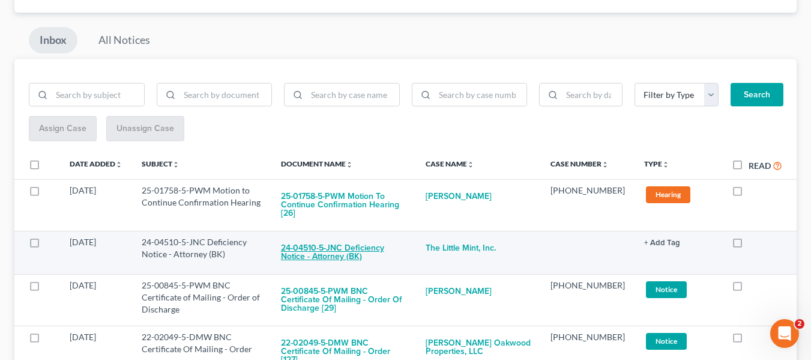
click at [319, 247] on button "24-04510-5-JNC Deficiency Notice - Attorney (BK)" at bounding box center [344, 252] width 126 height 32
checkbox input "true"
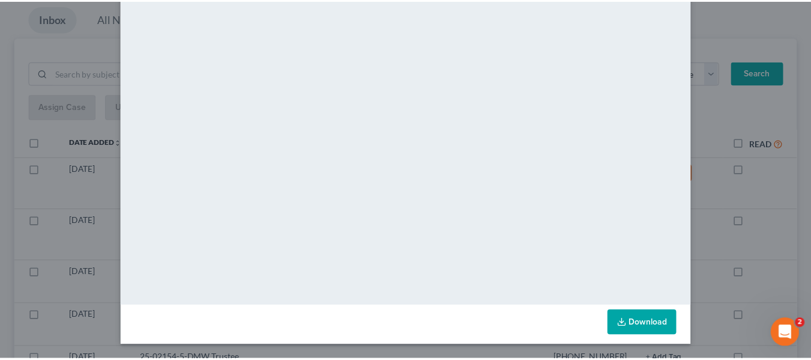
scroll to position [0, 0]
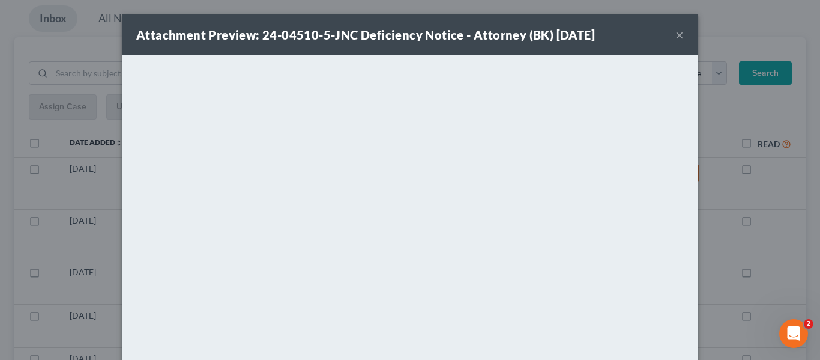
click at [683, 41] on div "Attachment Preview: 24-04510-5-JNC Deficiency Notice - Attorney (BK) [DATE] ×" at bounding box center [410, 34] width 577 height 41
click at [678, 37] on button "×" at bounding box center [680, 35] width 8 height 14
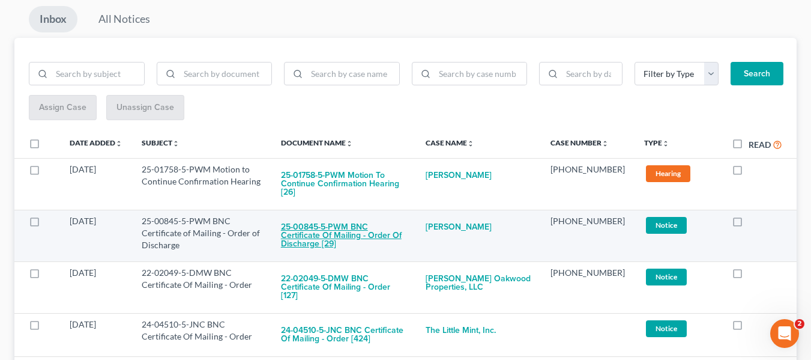
scroll to position [120, 0]
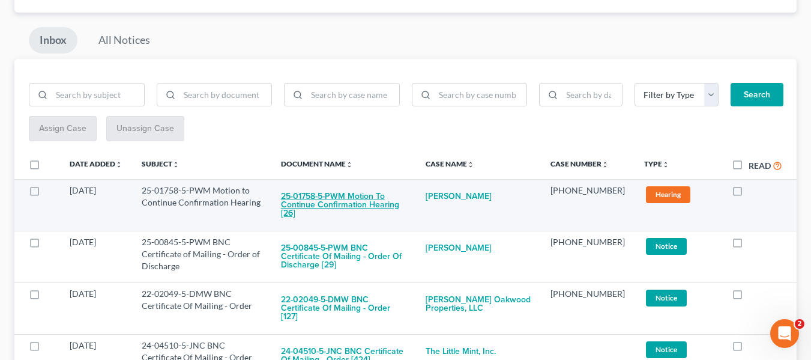
click at [316, 196] on button "25-01758-5-PWM Motion to Continue Confirmation Hearing [26]" at bounding box center [344, 204] width 126 height 41
checkbox input "true"
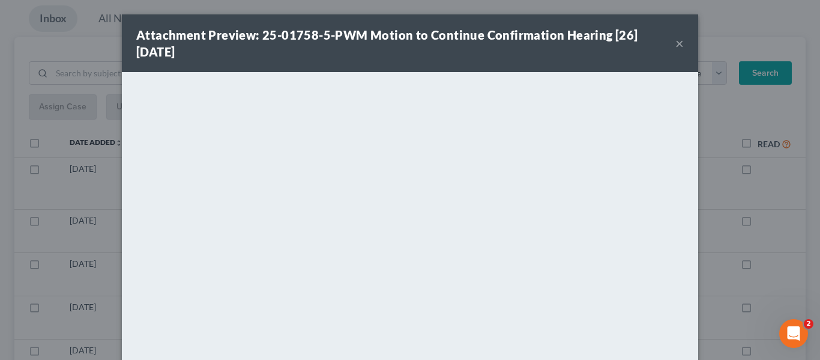
click at [676, 42] on button "×" at bounding box center [680, 43] width 8 height 14
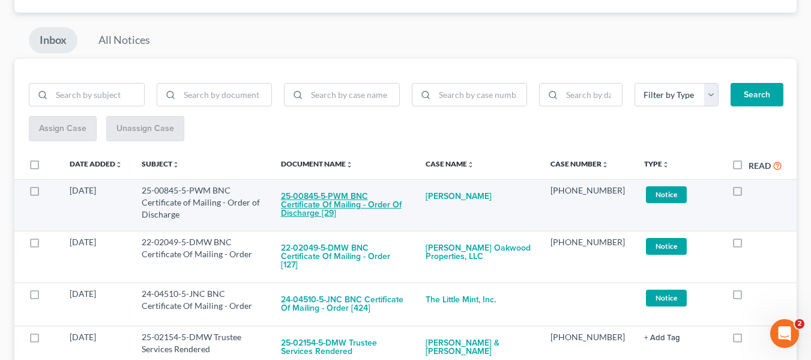
click at [319, 207] on button "25-00845-5-PWM BNC Certificate of Mailing - Order of Discharge [29]" at bounding box center [344, 204] width 126 height 41
checkbox input "true"
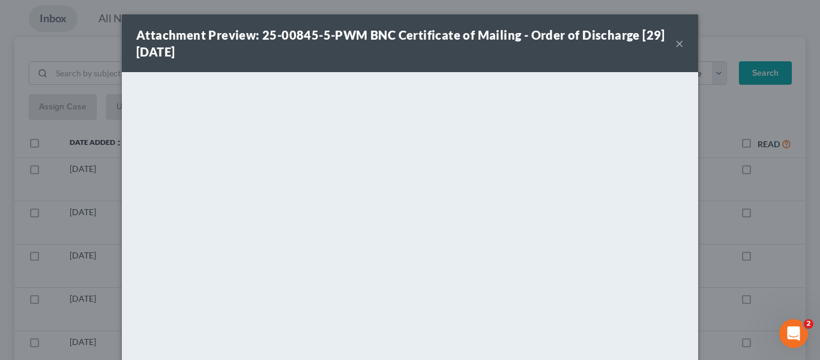
click at [676, 36] on button "×" at bounding box center [680, 43] width 8 height 14
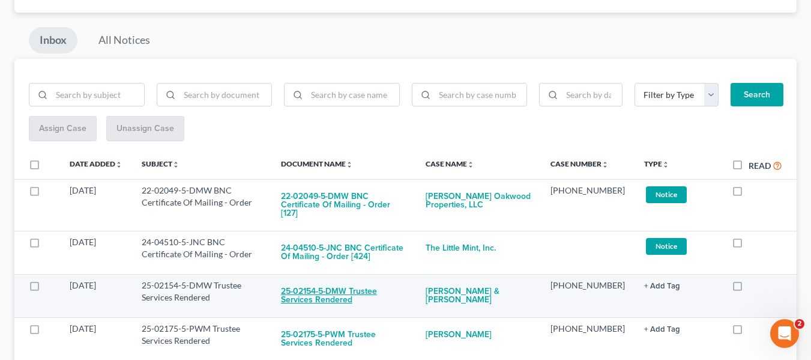
click at [364, 283] on button "25-02154-5-DMW Trustee Services Rendered" at bounding box center [344, 295] width 126 height 32
checkbox input "true"
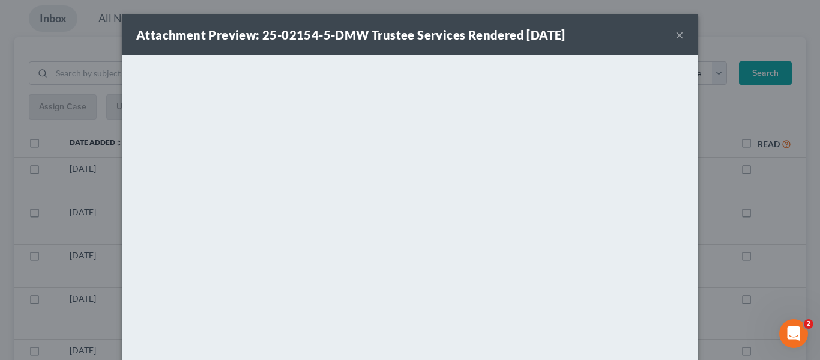
click at [676, 32] on button "×" at bounding box center [680, 35] width 8 height 14
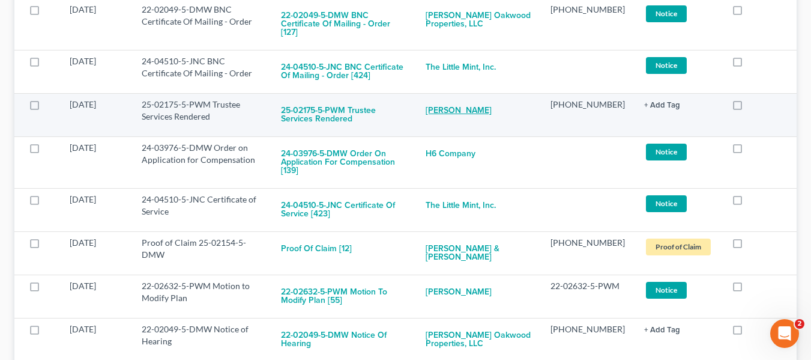
scroll to position [360, 0]
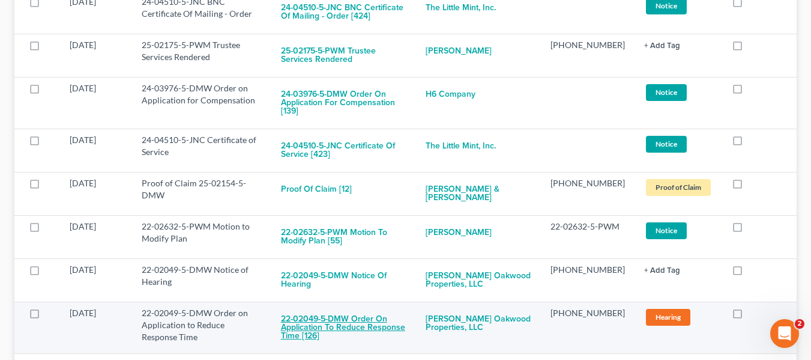
click at [359, 307] on button "22-02049-5-DMW Order on Application to Reduce Response Time [126]" at bounding box center [344, 327] width 126 height 41
checkbox input "true"
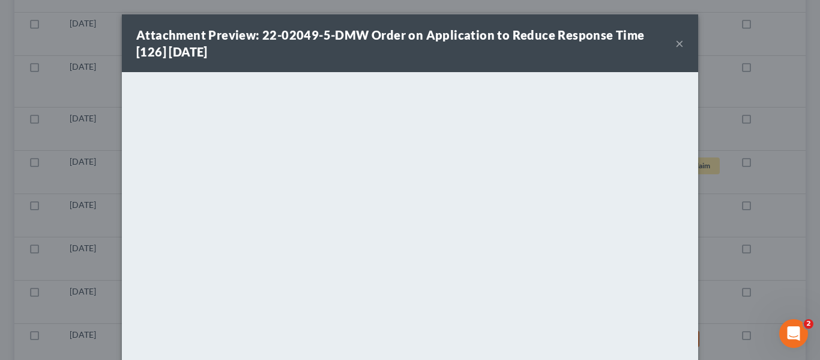
click at [676, 46] on button "×" at bounding box center [680, 43] width 8 height 14
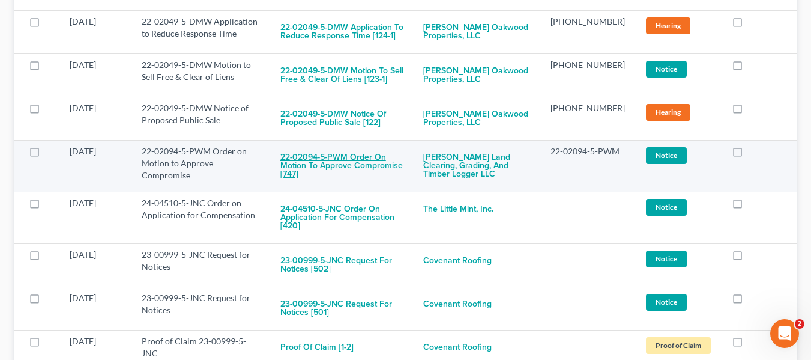
scroll to position [781, 0]
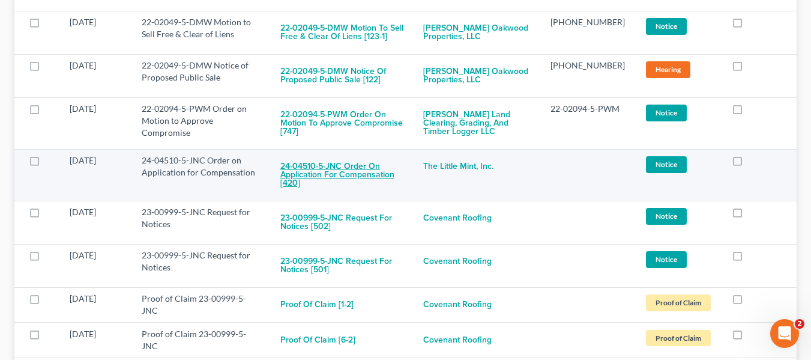
click at [325, 156] on button "24-04510-5-JNC Order on Application for Compensation [420]" at bounding box center [342, 174] width 124 height 41
checkbox input "true"
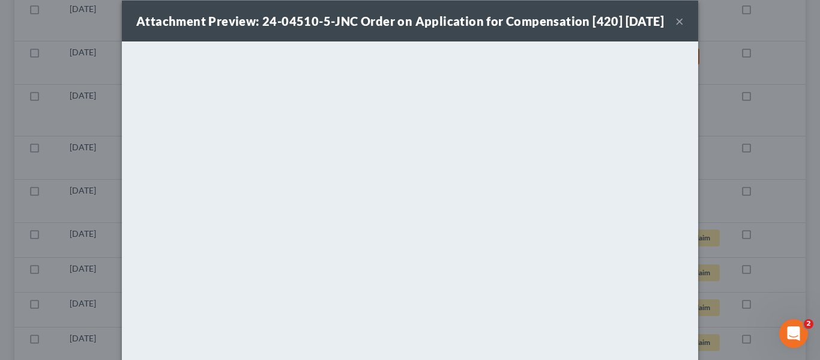
scroll to position [0, 0]
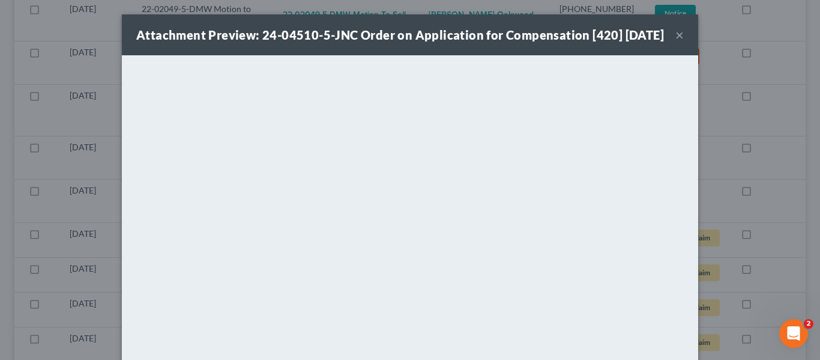
click at [676, 37] on button "×" at bounding box center [680, 35] width 8 height 14
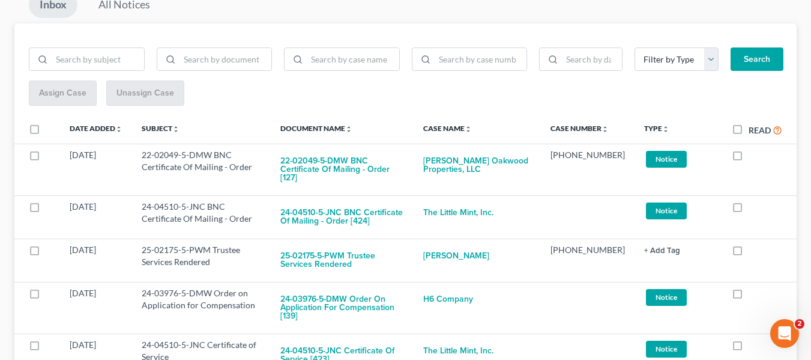
scroll to position [180, 0]
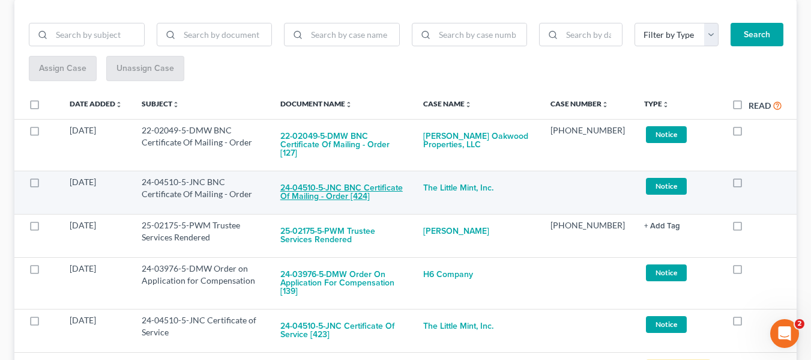
click at [327, 176] on button "24-04510-5-JNC BNC Certificate Of Mailing - Order [424]" at bounding box center [342, 192] width 124 height 32
checkbox input "true"
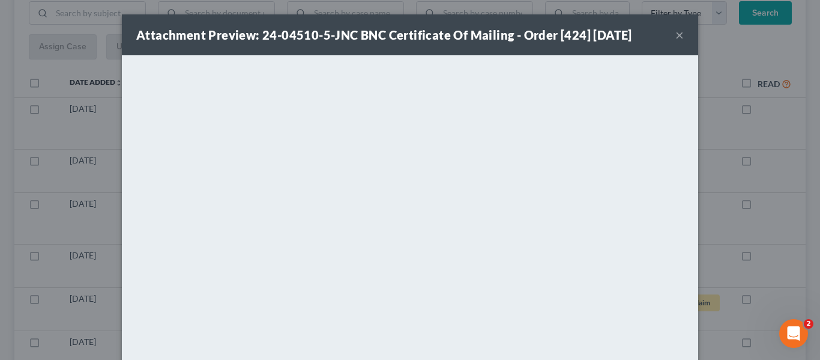
click at [682, 35] on div "Attachment Preview: 24-04510-5-JNC BNC Certificate Of Mailing - Order [424] [DA…" at bounding box center [410, 34] width 577 height 41
click at [676, 35] on button "×" at bounding box center [680, 35] width 8 height 14
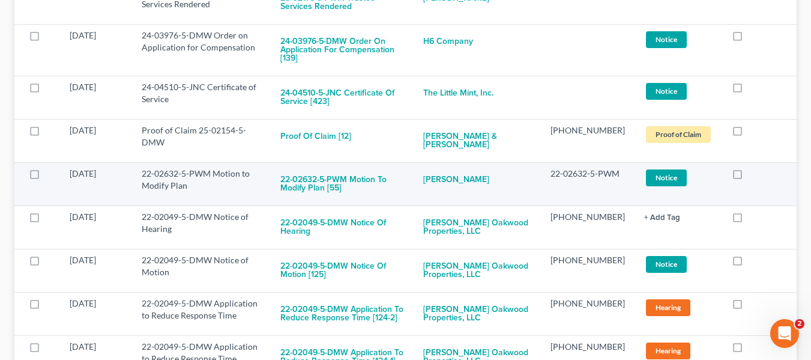
scroll to position [360, 0]
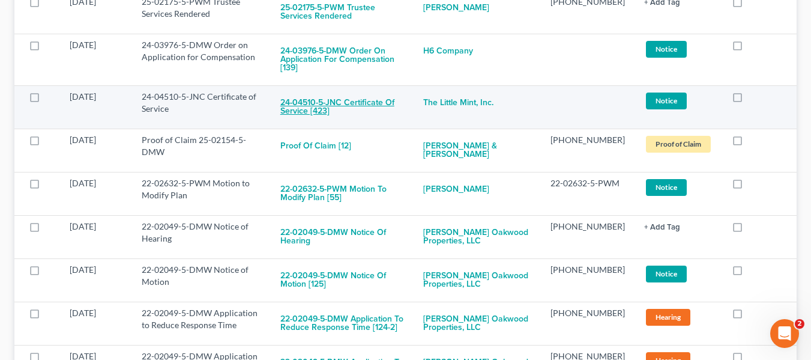
click at [332, 91] on button "24-04510-5-JNC Certificate of Service [423]" at bounding box center [342, 107] width 124 height 32
checkbox input "true"
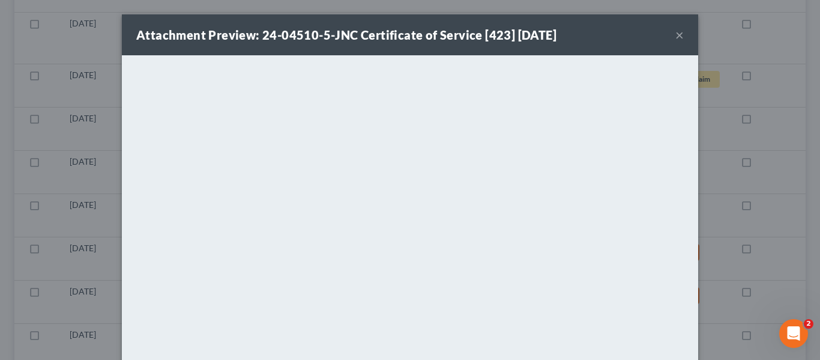
click at [679, 28] on button "×" at bounding box center [680, 35] width 8 height 14
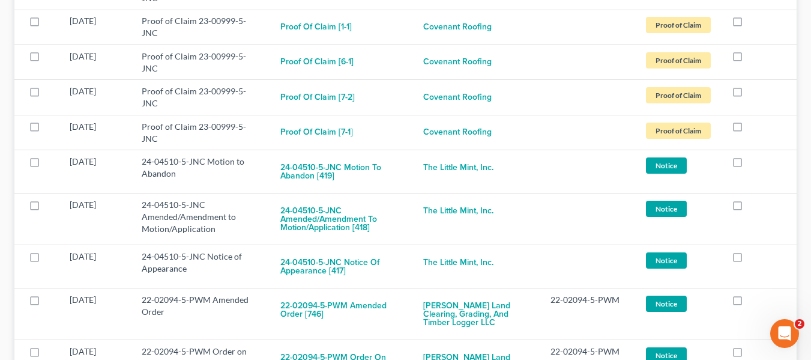
scroll to position [1021, 0]
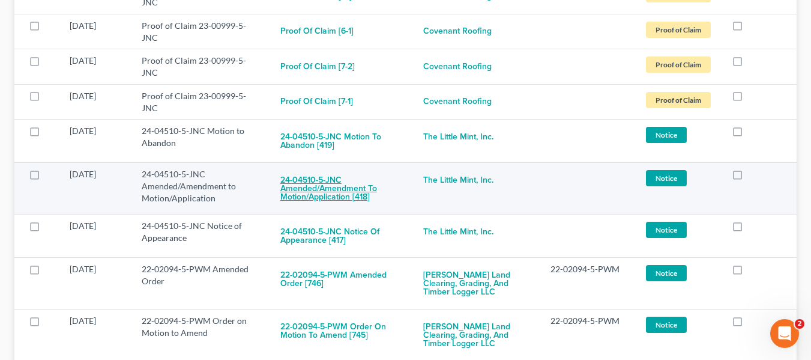
click at [347, 172] on button "24-04510-5-JNC Amended/Amendment to Motion/Application [418]" at bounding box center [342, 188] width 124 height 41
checkbox input "true"
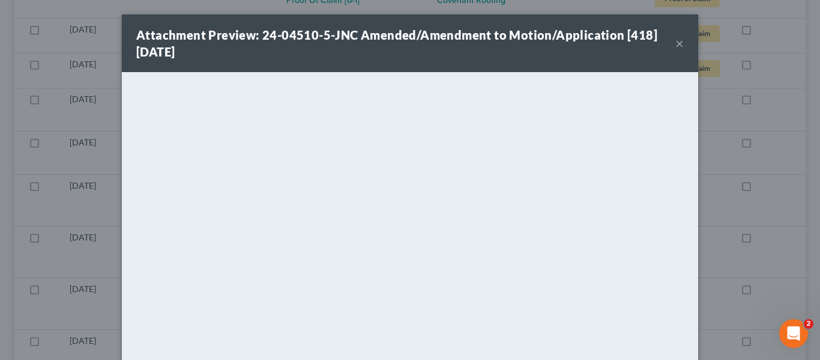
drag, startPoint x: 554, startPoint y: 62, endPoint x: 562, endPoint y: 33, distance: 29.7
click at [562, 33] on div "Attachment Preview: 24-04510-5-JNC Amended/Amendment to Motion/Application [418…" at bounding box center [410, 43] width 577 height 58
click at [676, 42] on button "×" at bounding box center [680, 43] width 8 height 14
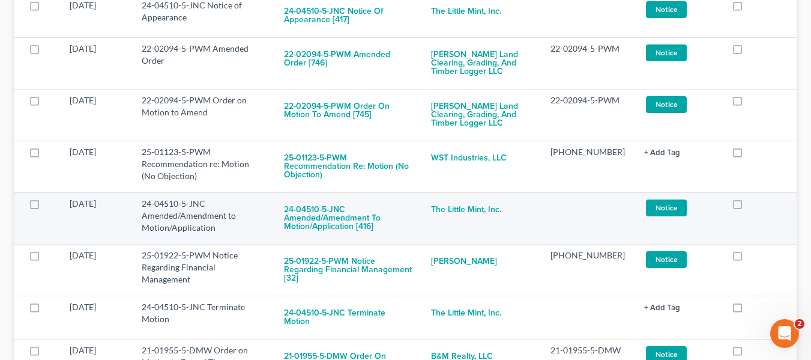
scroll to position [1261, 0]
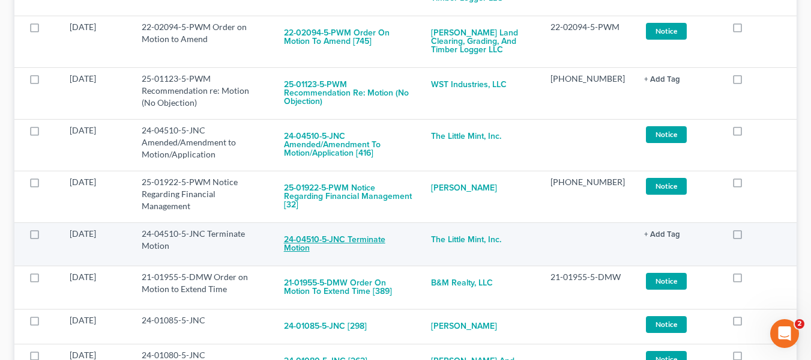
click at [348, 228] on button "24-04510-5-JNC Terminate Motion" at bounding box center [348, 244] width 128 height 32
checkbox input "true"
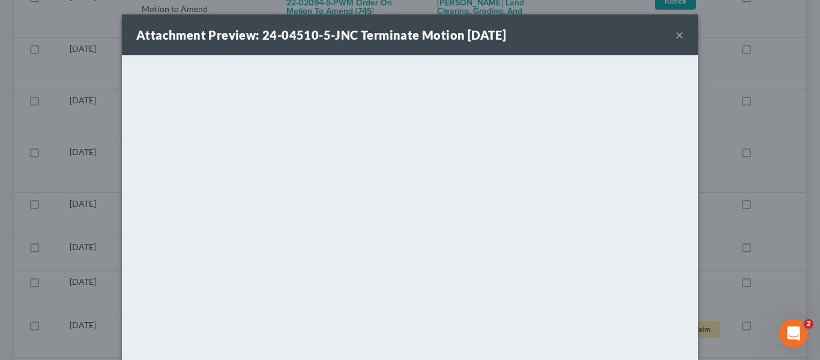
click at [676, 31] on button "×" at bounding box center [680, 35] width 8 height 14
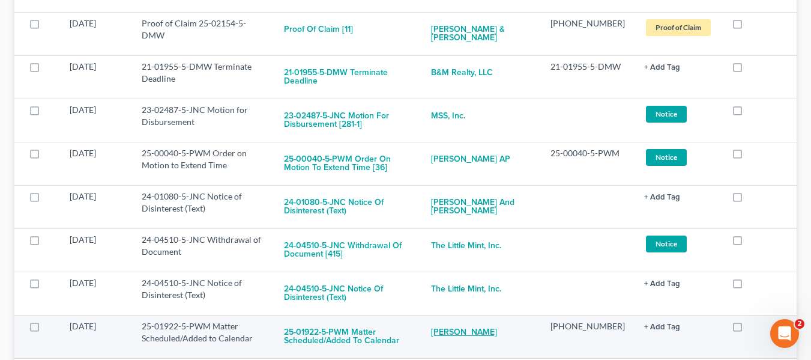
scroll to position [1621, 0]
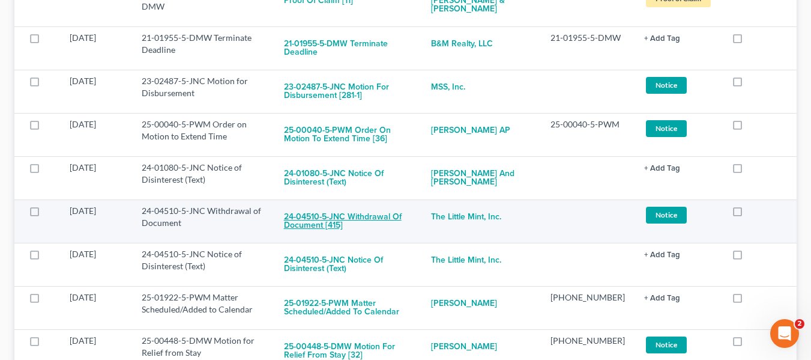
click at [365, 205] on button "24-04510-5-JNC Withdrawal of Document [415]" at bounding box center [348, 221] width 128 height 32
checkbox input "true"
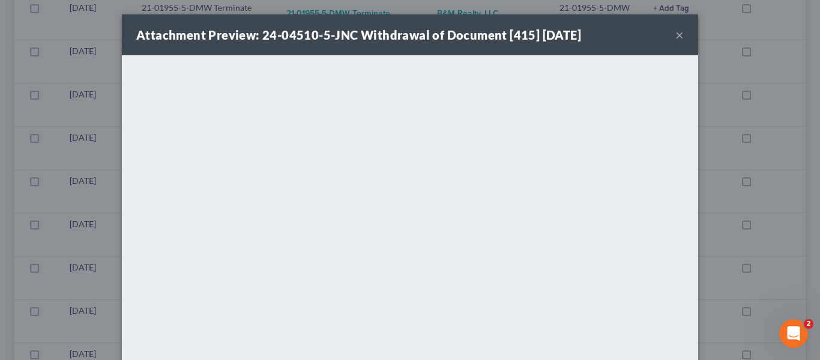
click at [676, 35] on button "×" at bounding box center [680, 35] width 8 height 14
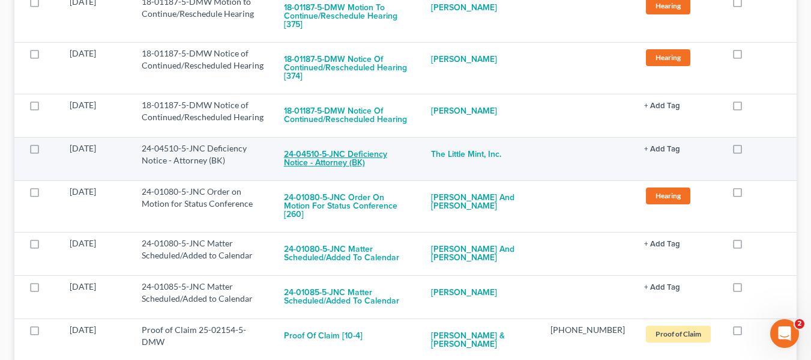
click at [373, 142] on button "24-04510-5-JNC Deficiency Notice - Attorney (BK)" at bounding box center [348, 158] width 128 height 32
checkbox input "true"
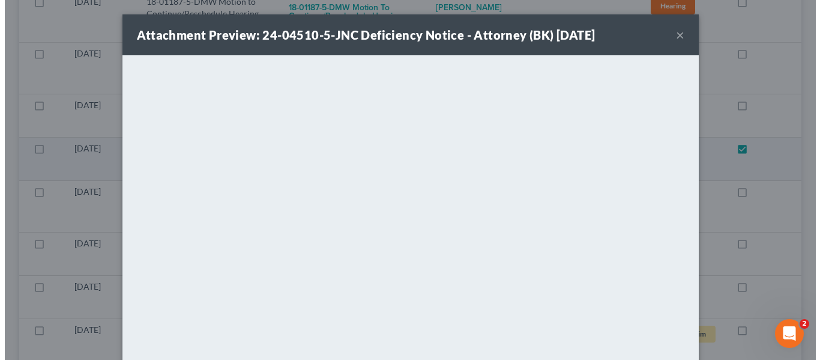
scroll to position [2514, 0]
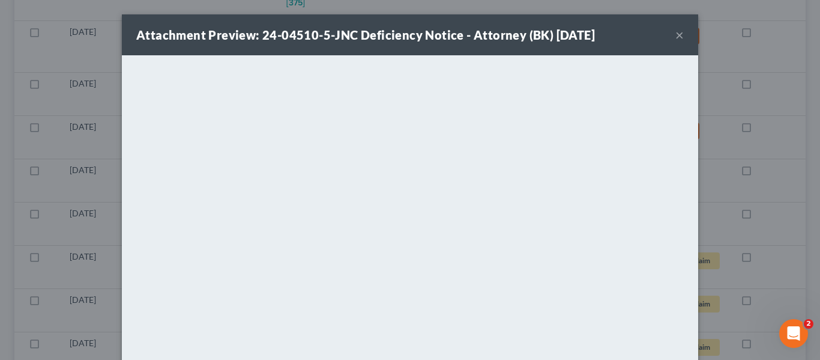
click at [677, 30] on button "×" at bounding box center [680, 35] width 8 height 14
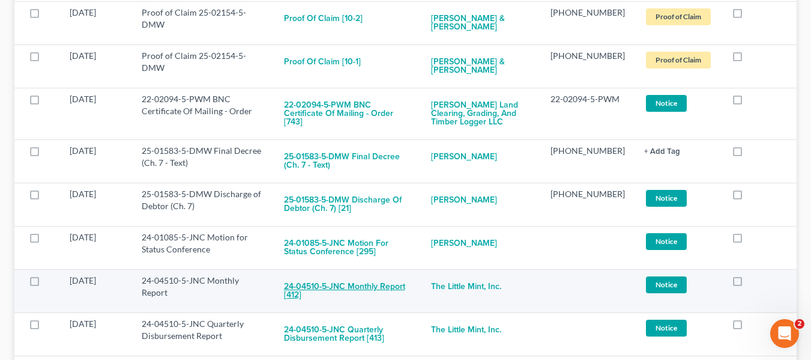
click at [357, 274] on button "24-04510-5-JNC Monthly Report [412]" at bounding box center [348, 290] width 128 height 32
checkbox input "true"
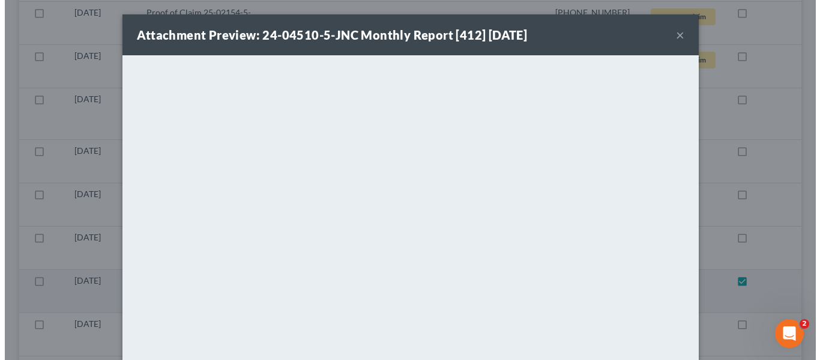
scroll to position [2874, 0]
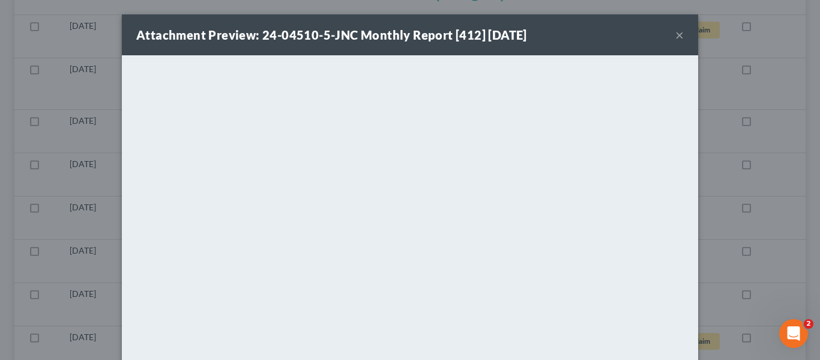
click at [677, 31] on button "×" at bounding box center [680, 35] width 8 height 14
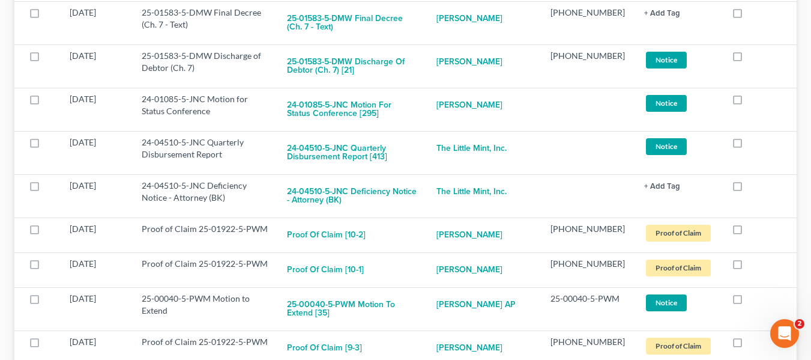
scroll to position [3054, 0]
